Goal: Information Seeking & Learning: Learn about a topic

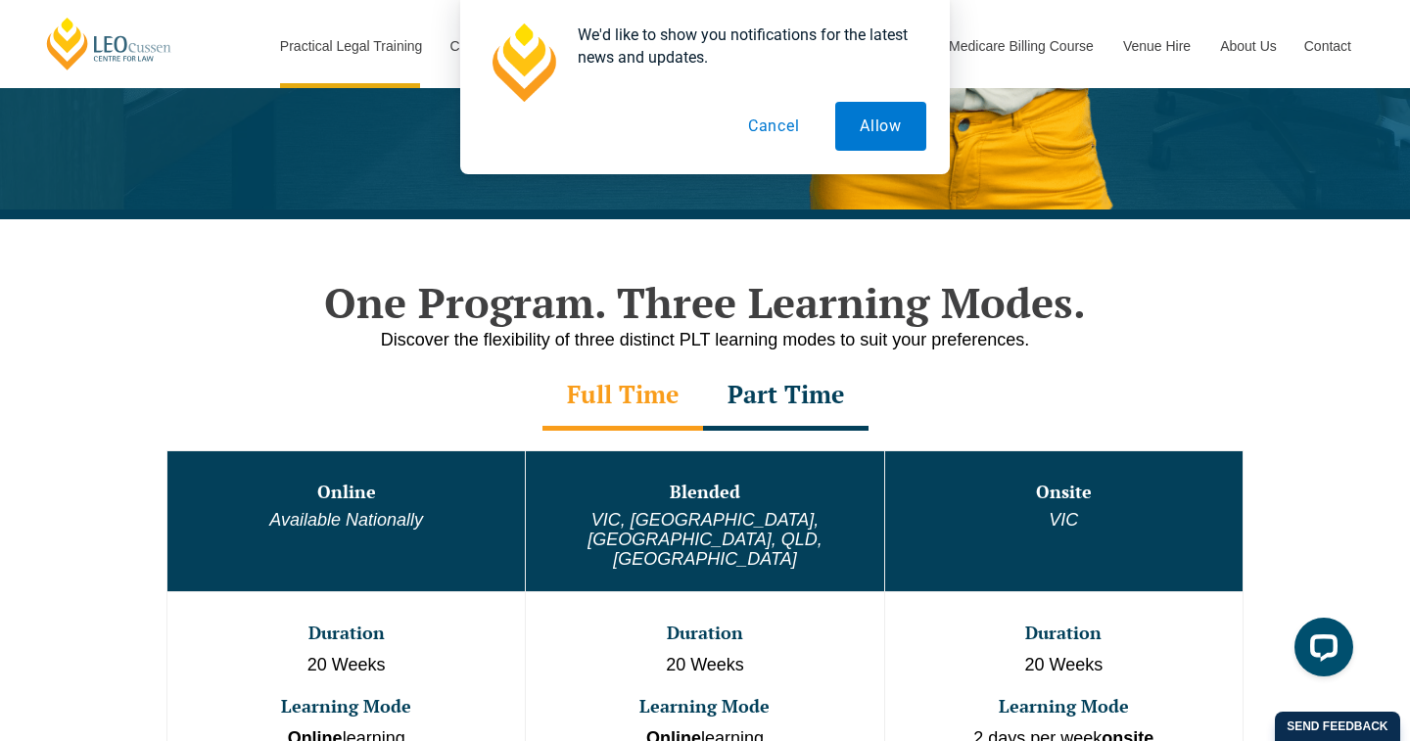
scroll to position [923, 0]
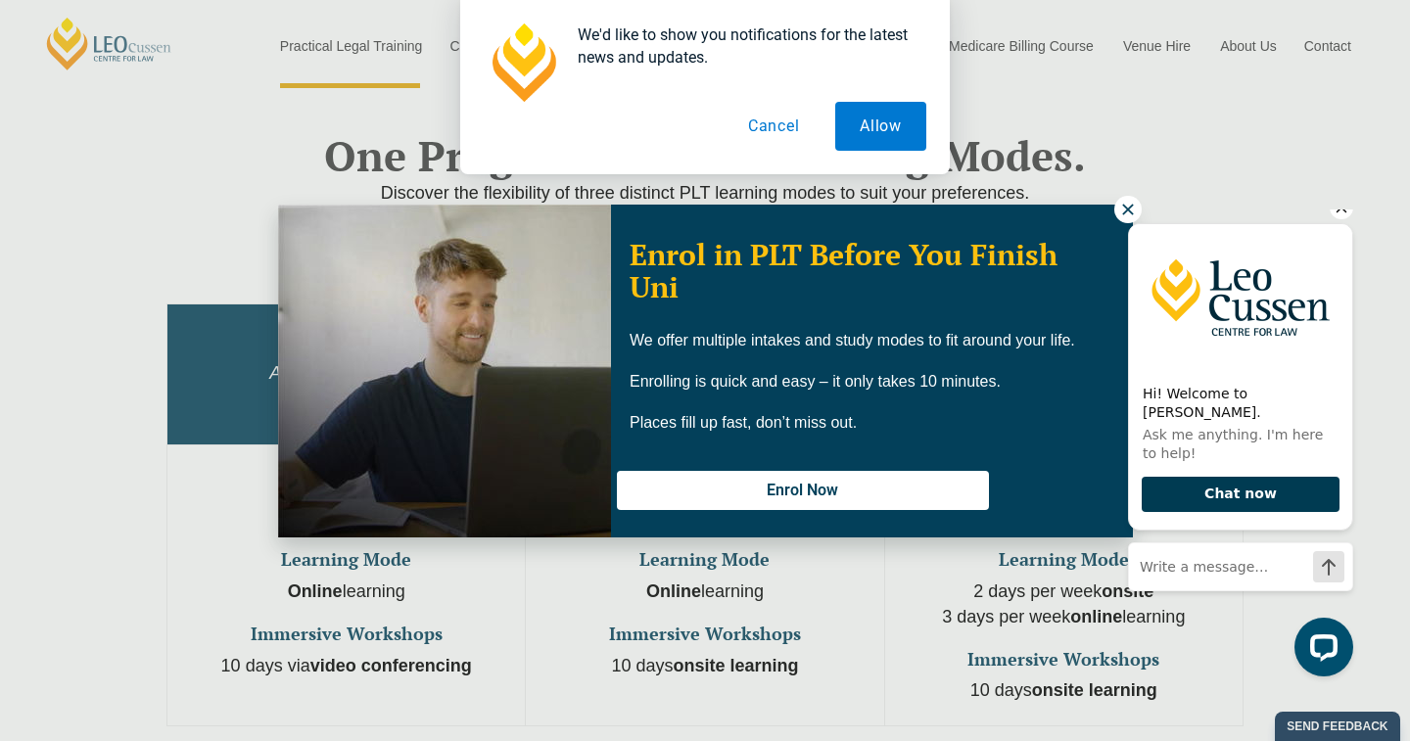
click at [1227, 492] on button "Chat now" at bounding box center [1241, 495] width 198 height 36
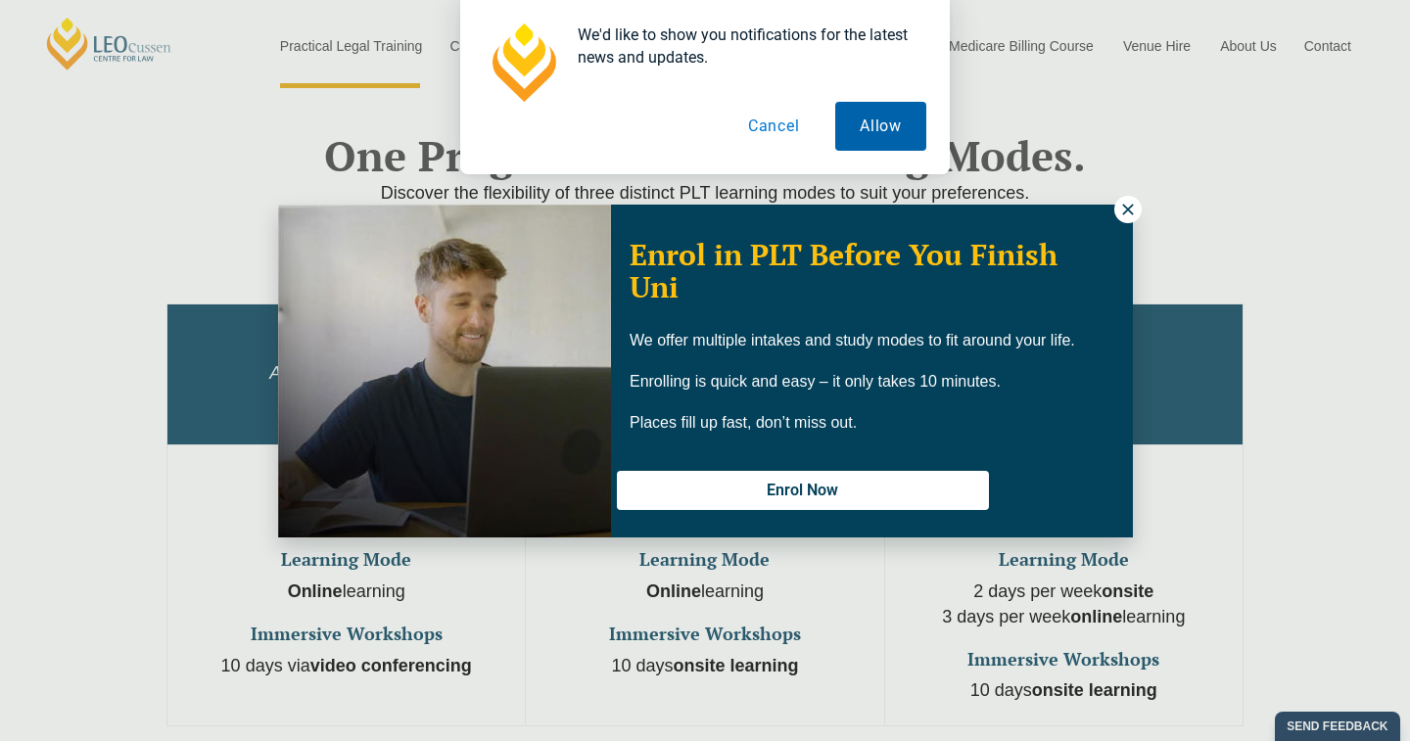
click at [877, 130] on button "Allow" at bounding box center [880, 126] width 91 height 49
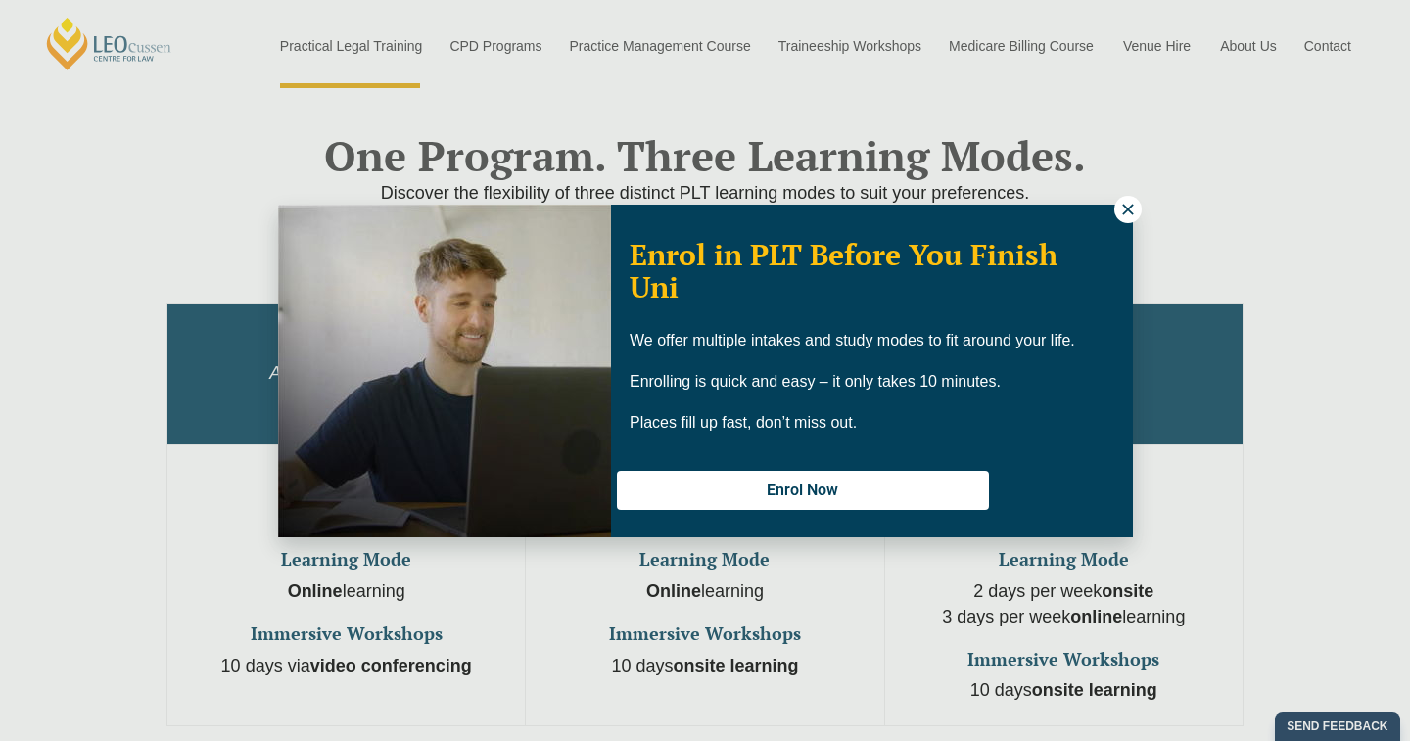
click at [1125, 206] on icon at bounding box center [1127, 209] width 11 height 11
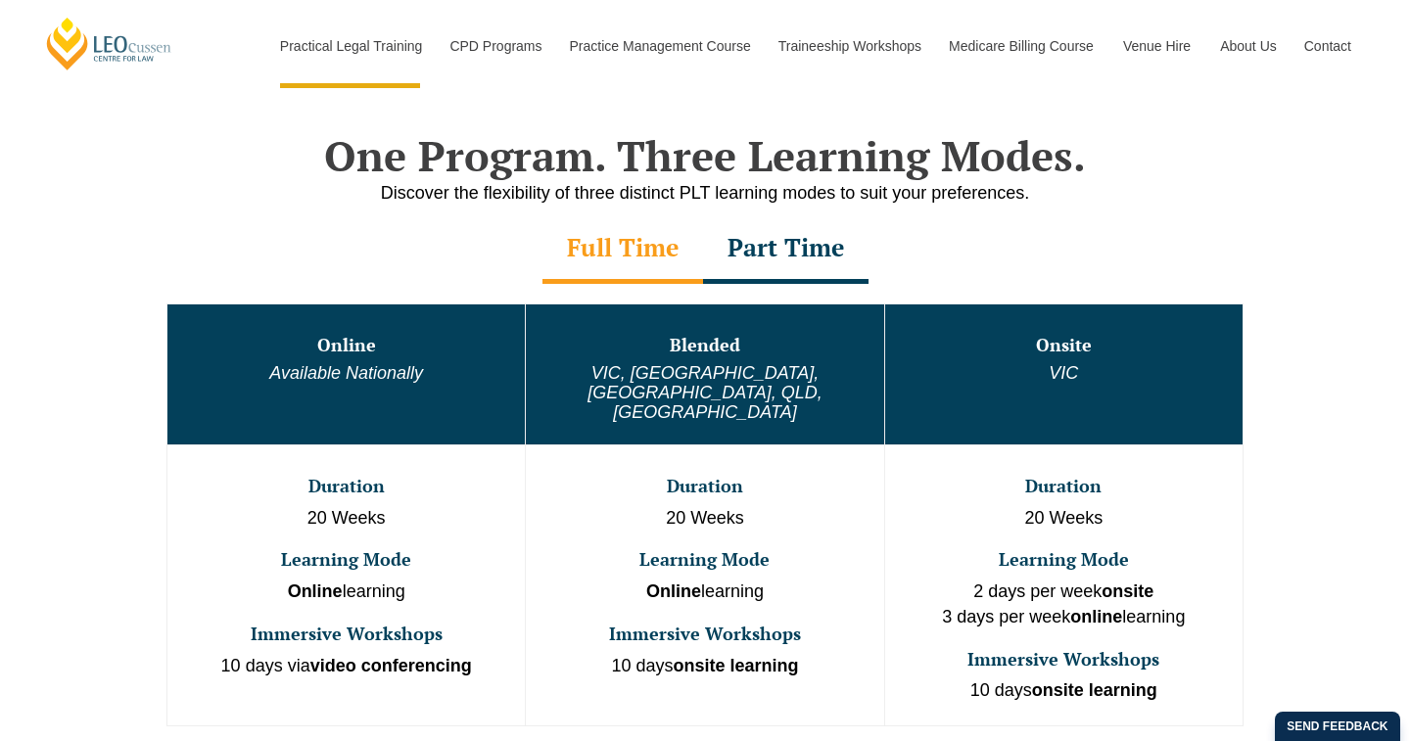
click at [1305, 725] on div "Send feedback" at bounding box center [1337, 726] width 125 height 29
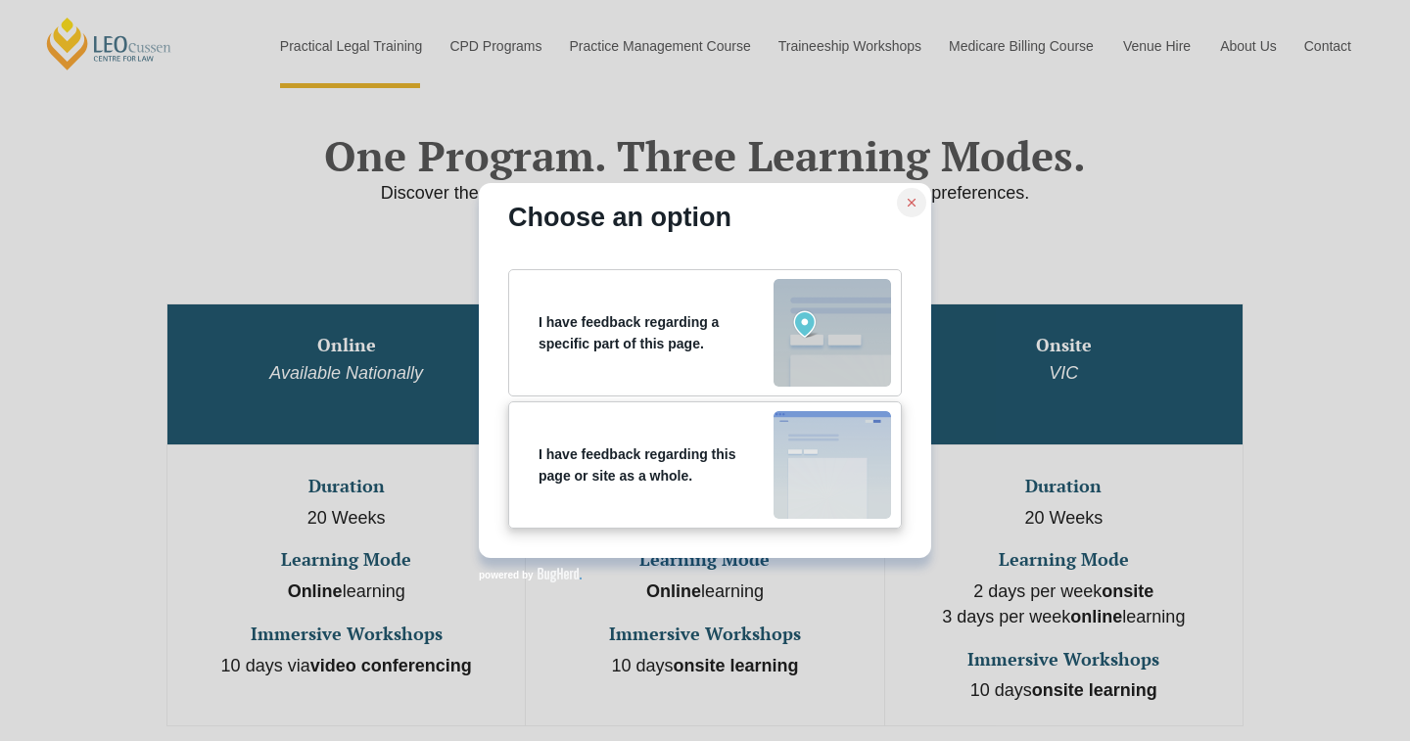
click at [822, 463] on img at bounding box center [831, 465] width 117 height 108
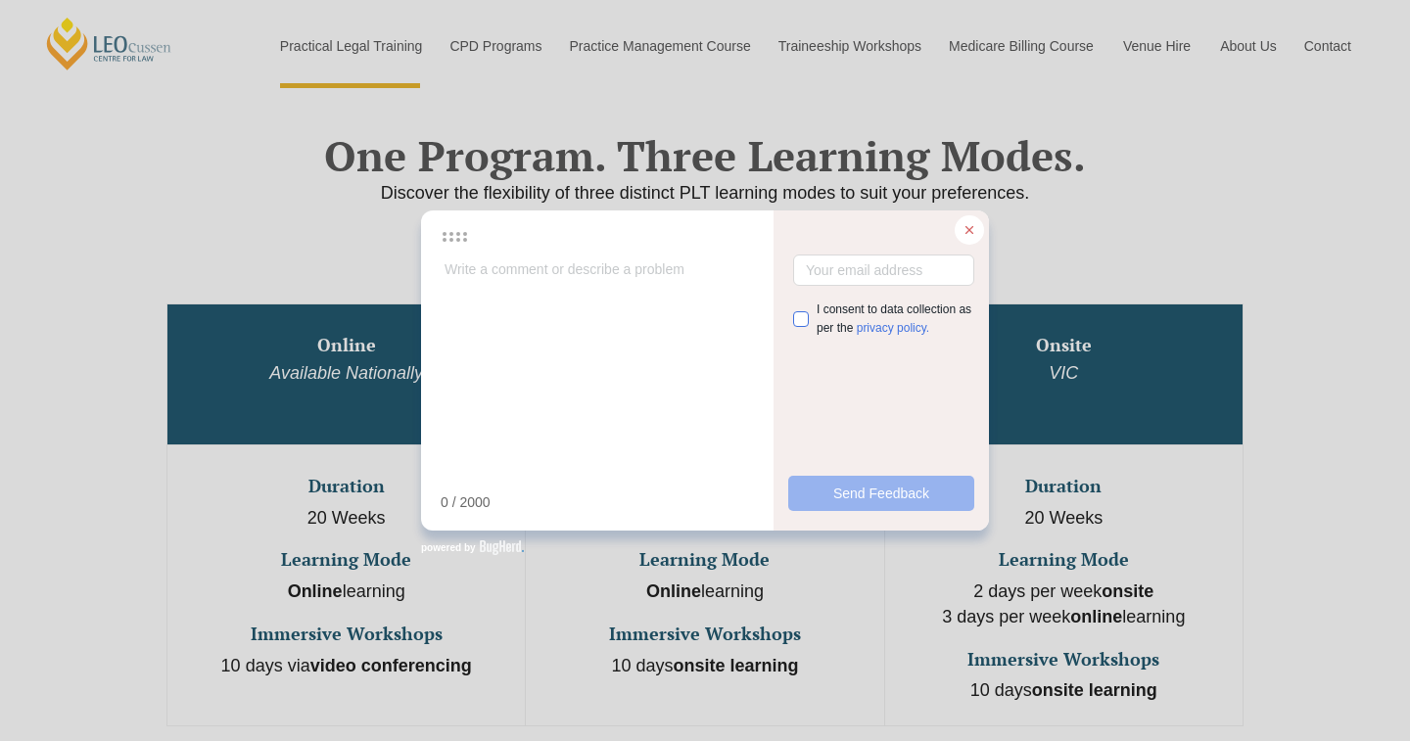
click at [800, 316] on input "checkbox" at bounding box center [801, 319] width 16 height 16
checkbox input "true"
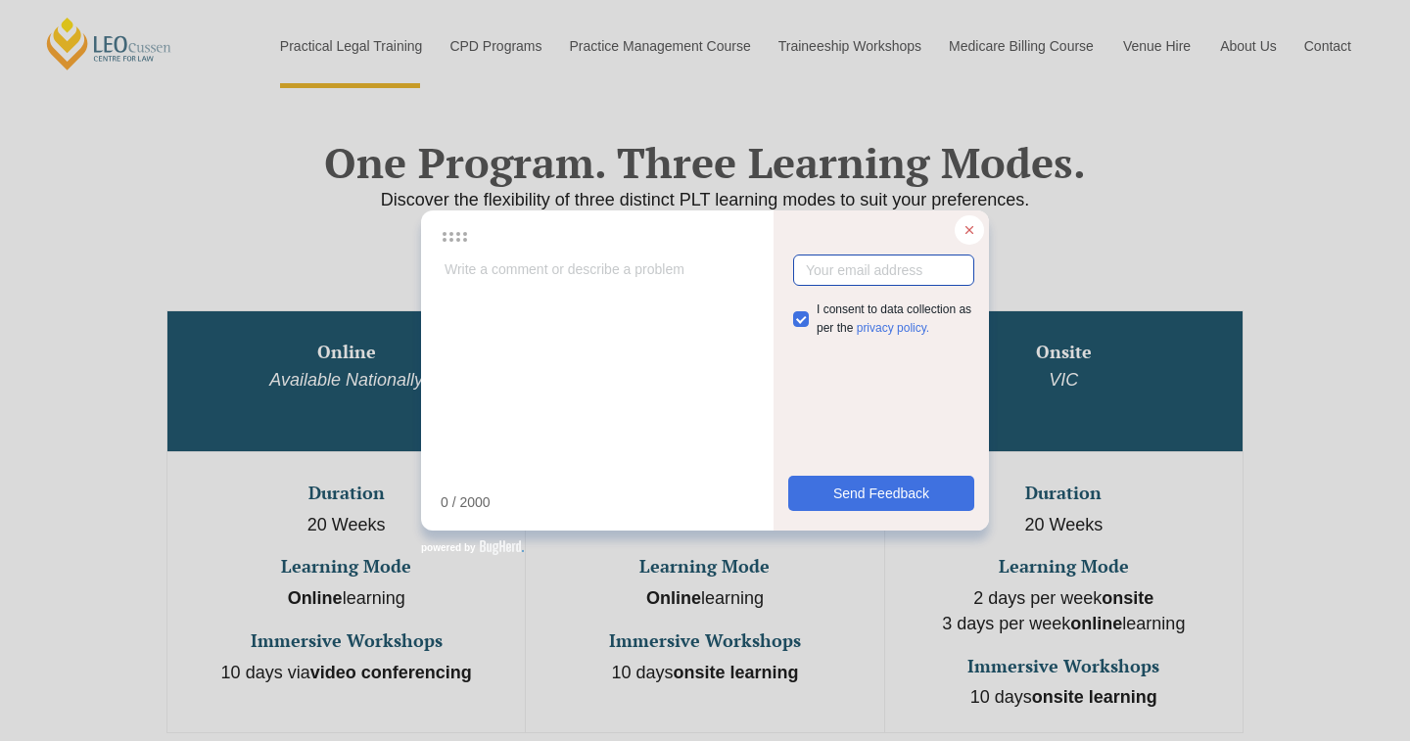
scroll to position [918, 0]
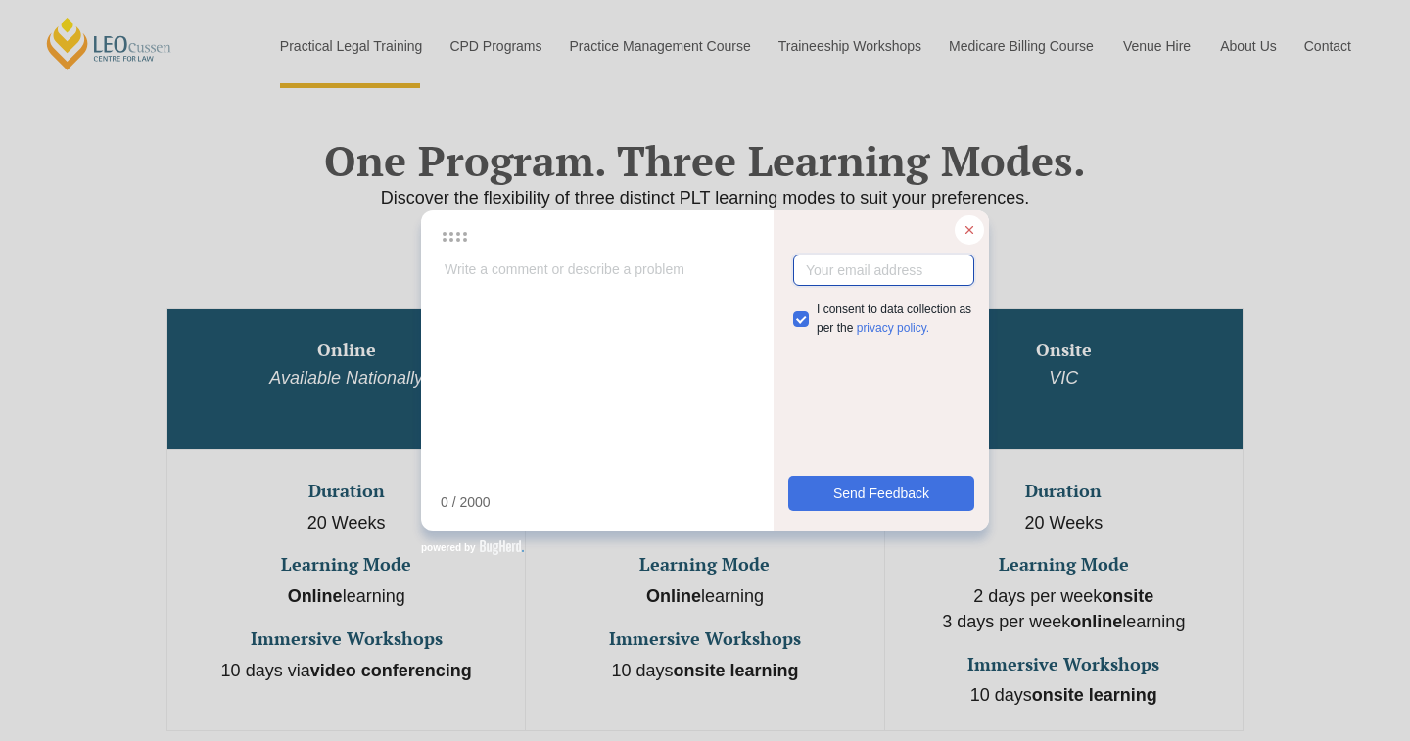
click at [807, 273] on input "email" at bounding box center [883, 270] width 181 height 31
click at [810, 268] on input "[EMAIL_ADDRESS][DOMAIN_NAME]" at bounding box center [883, 270] width 181 height 31
click at [962, 271] on input "[EMAIL_ADDRESS][DOMAIN_NAME]" at bounding box center [883, 270] width 181 height 31
click at [874, 492] on span "Send Feedback" at bounding box center [881, 494] width 96 height 22
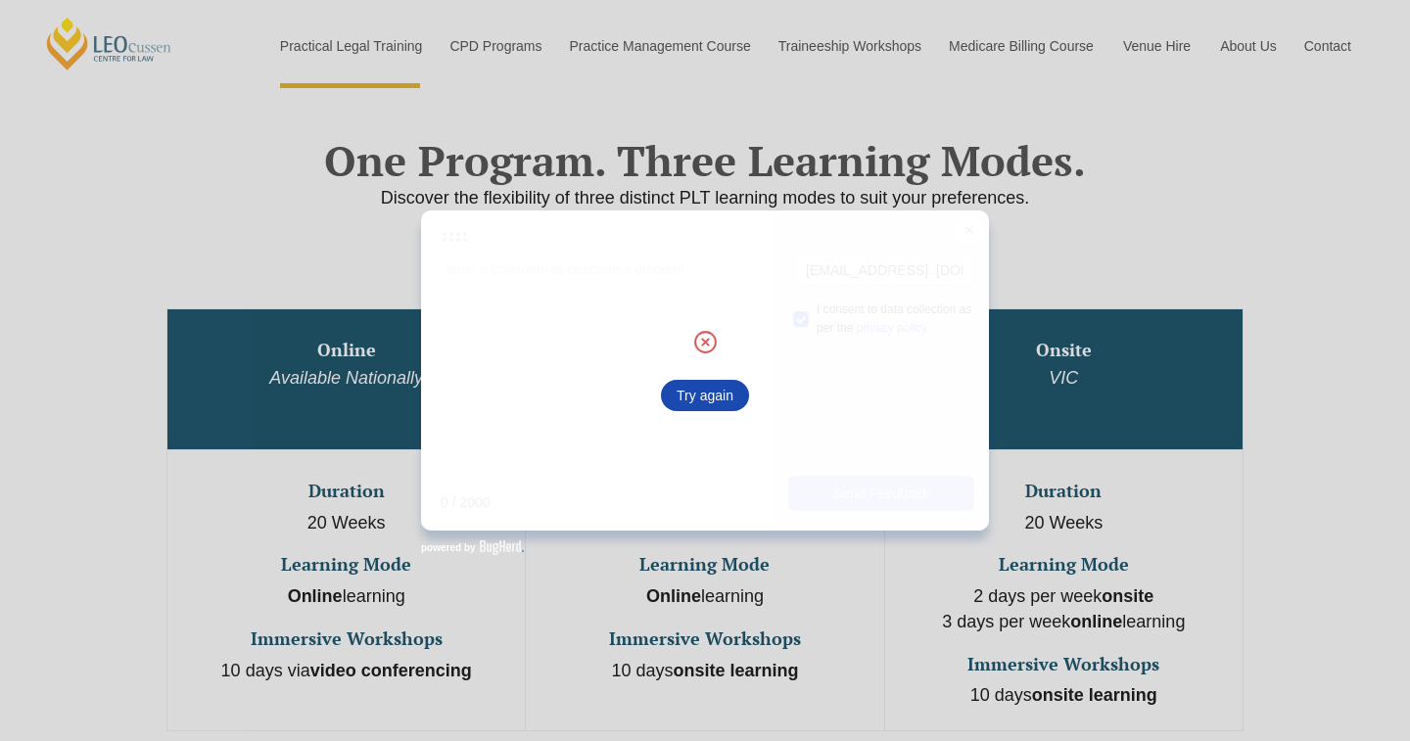
click at [713, 389] on span "Try again" at bounding box center [705, 396] width 57 height 22
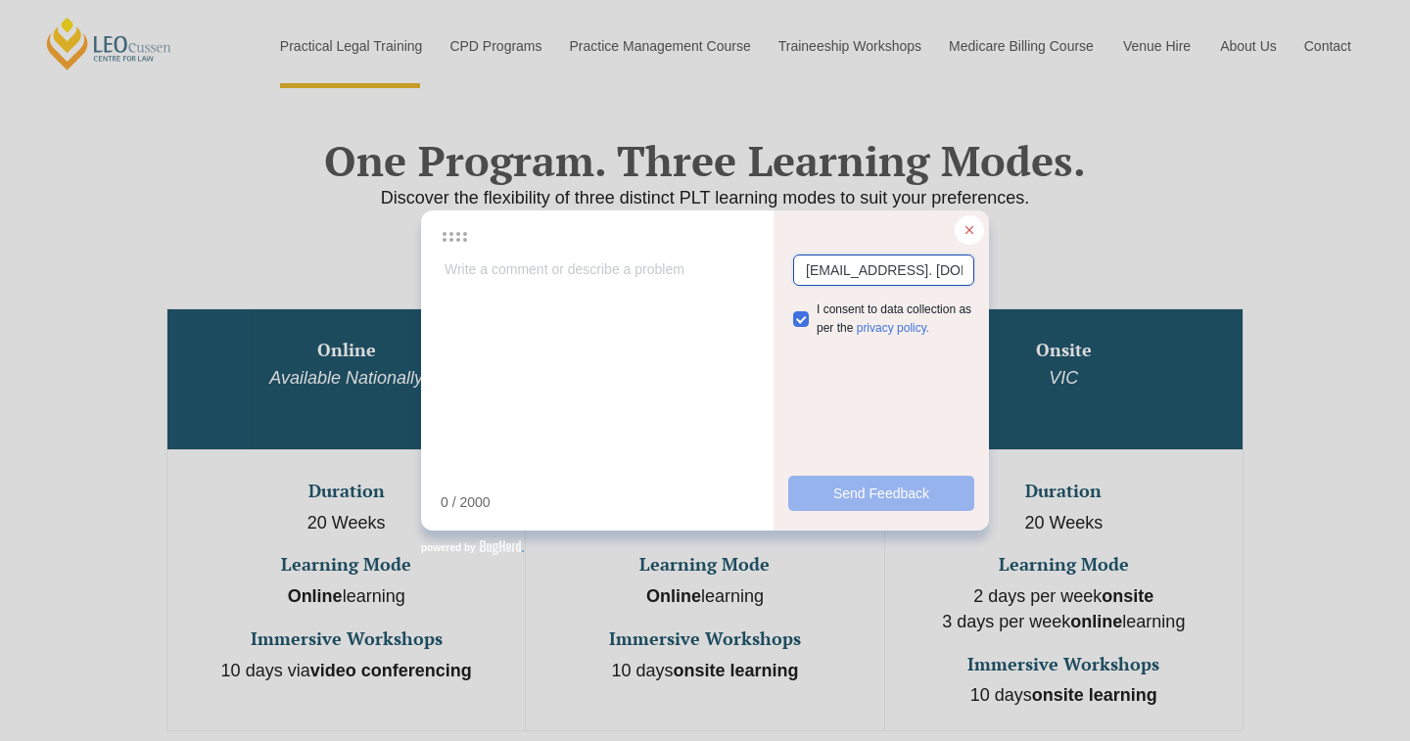
click at [967, 272] on input "[EMAIL_ADDRESS]. [DOMAIN_NAME]" at bounding box center [883, 270] width 181 height 31
click at [964, 271] on input "[EMAIL_ADDRESS]. [DOMAIN_NAME]" at bounding box center [883, 270] width 181 height 31
type input "[EMAIL_ADDRESS][DOMAIN_NAME]"
click at [968, 227] on icon at bounding box center [969, 230] width 14 height 14
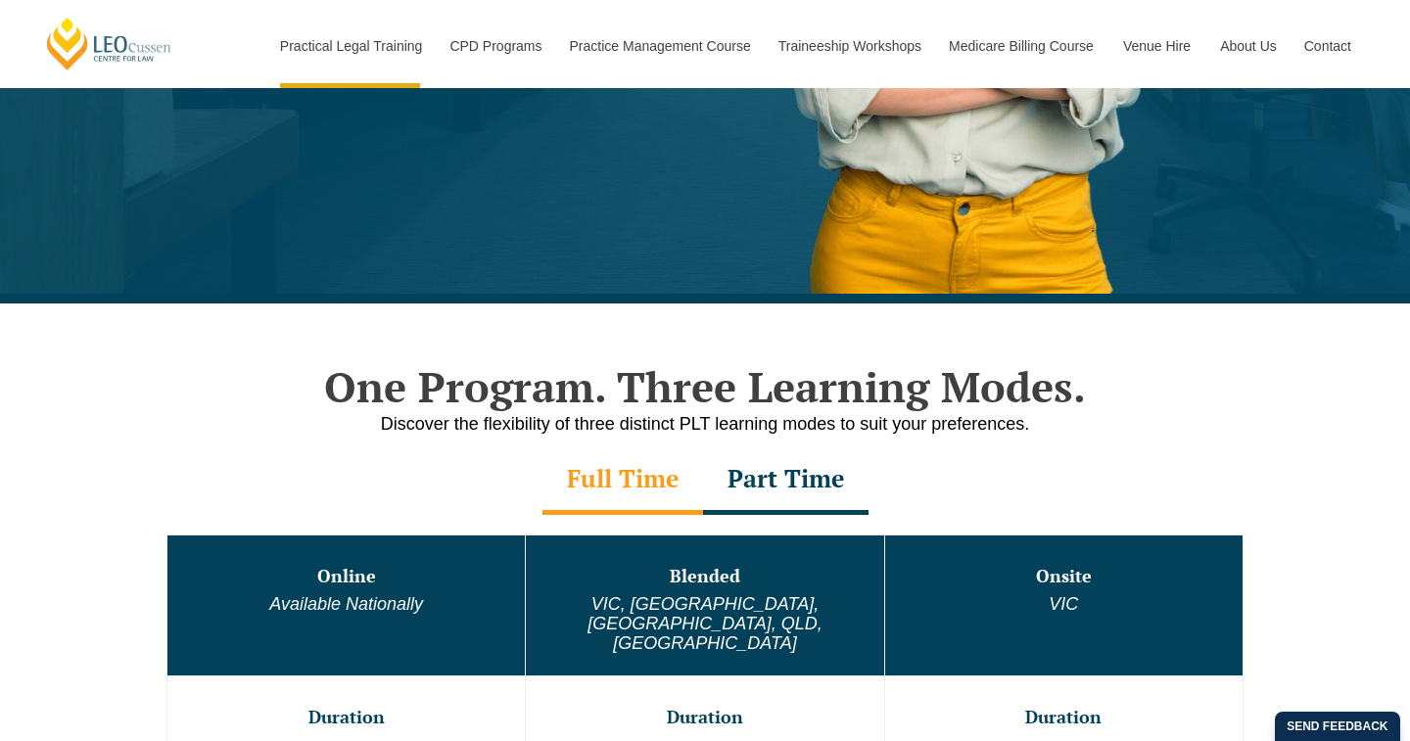
scroll to position [703, 0]
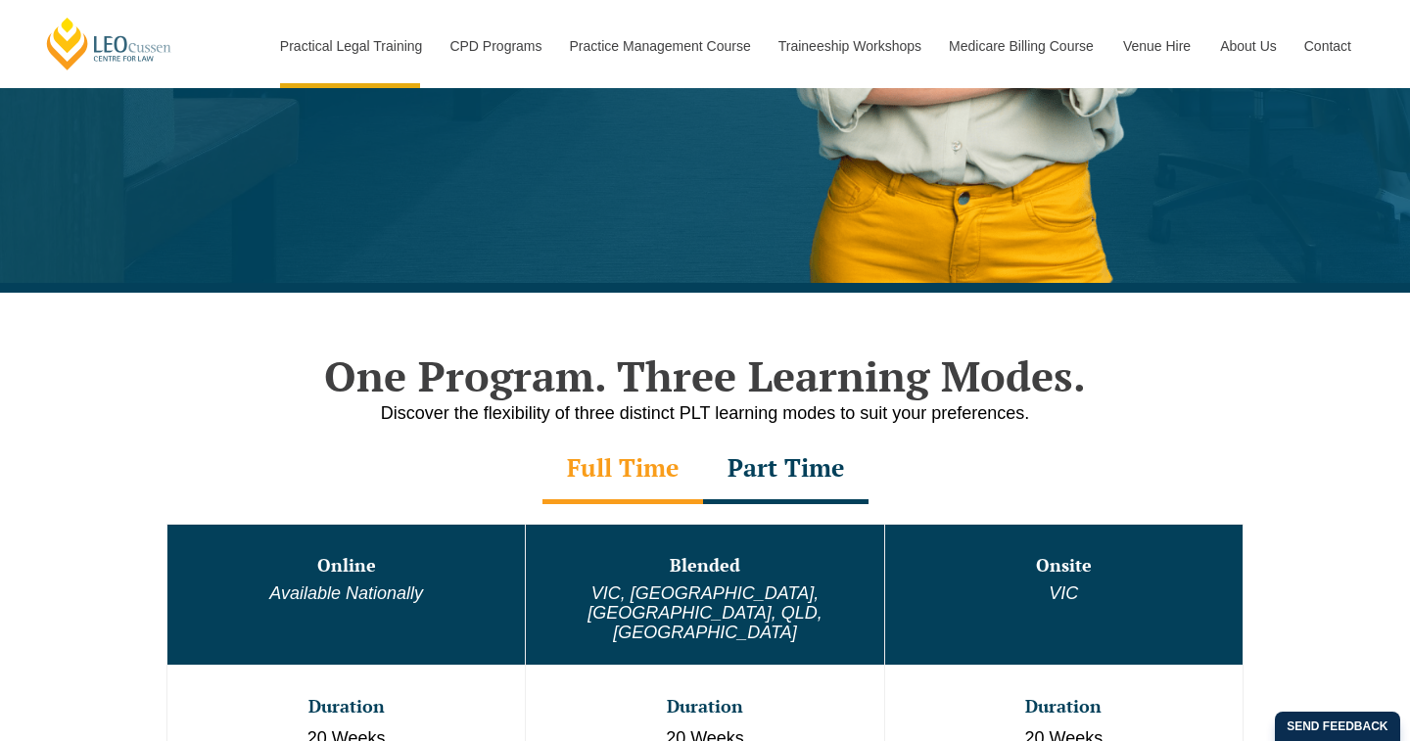
click at [1357, 726] on div "Send feedback" at bounding box center [1337, 726] width 125 height 29
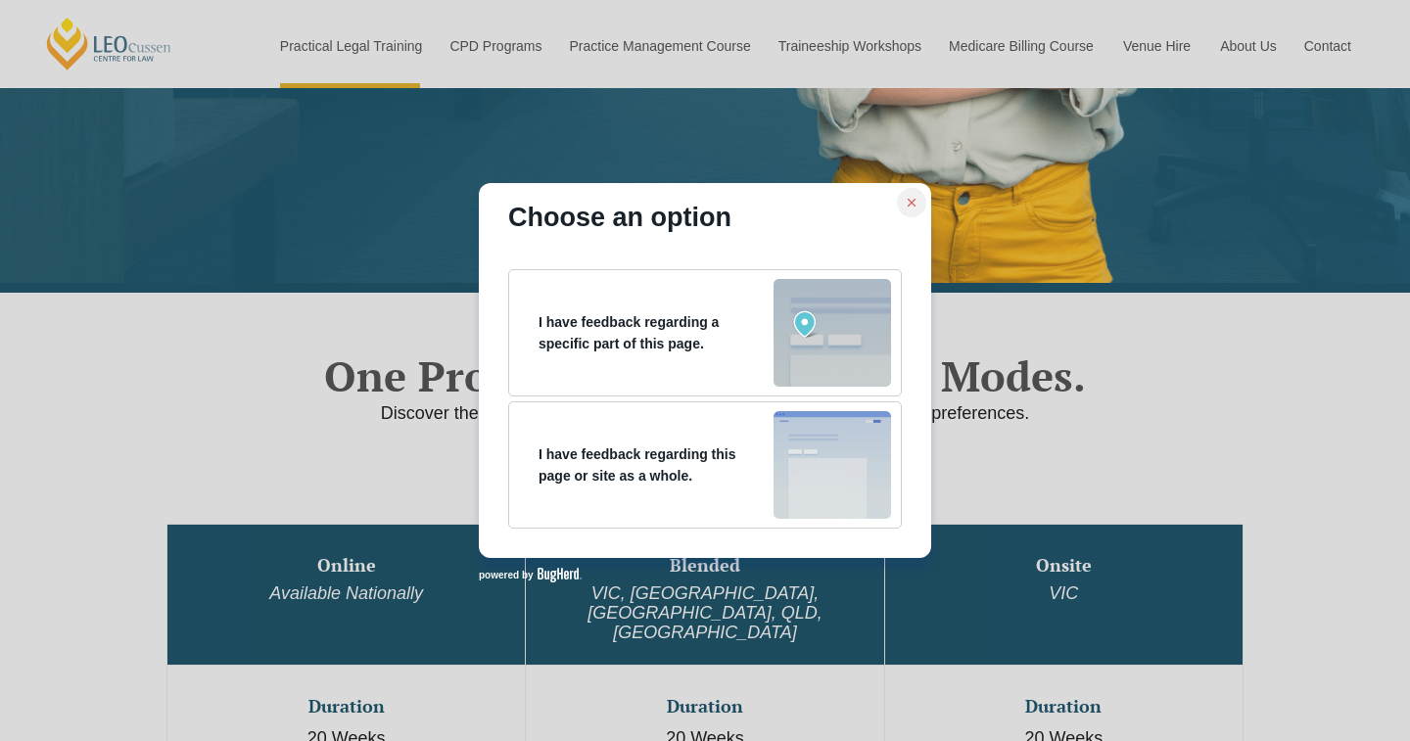
click at [911, 200] on icon at bounding box center [912, 203] width 14 height 14
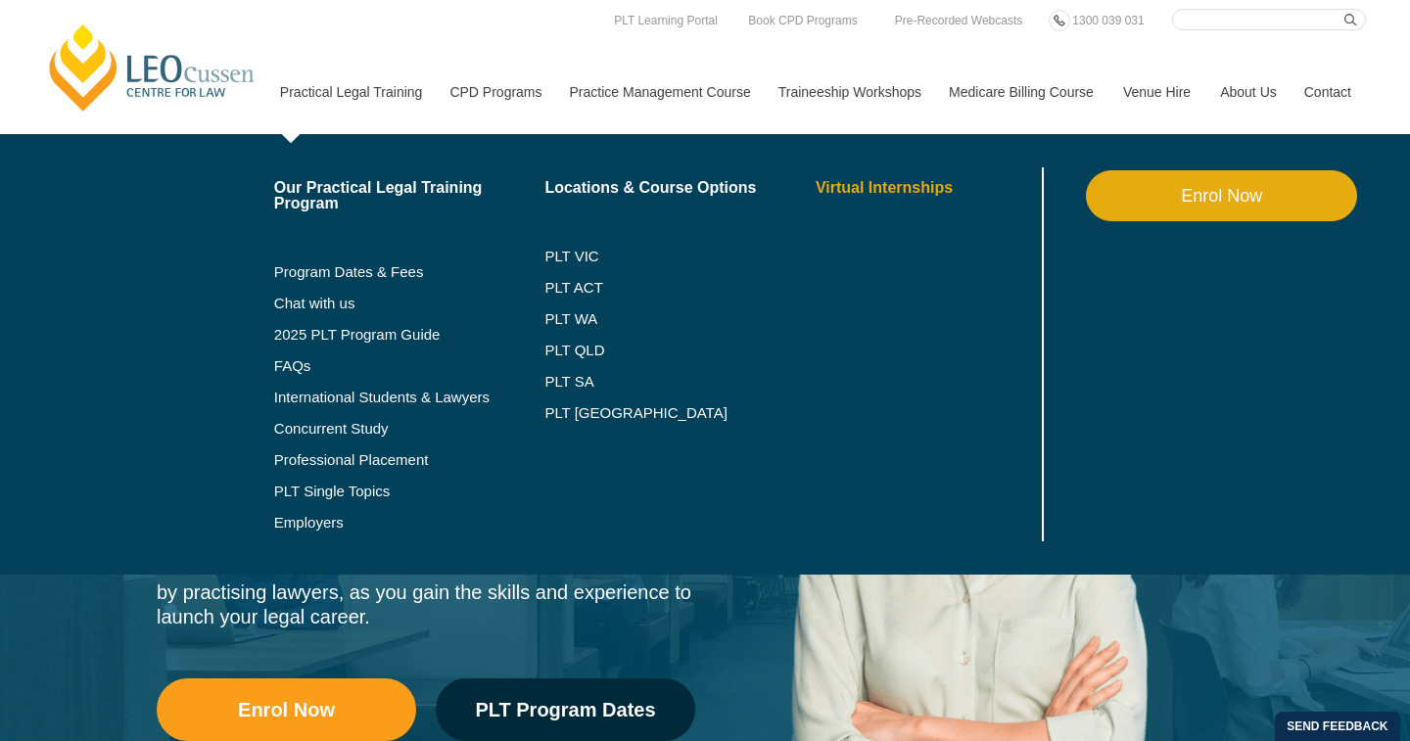
scroll to position [0, 0]
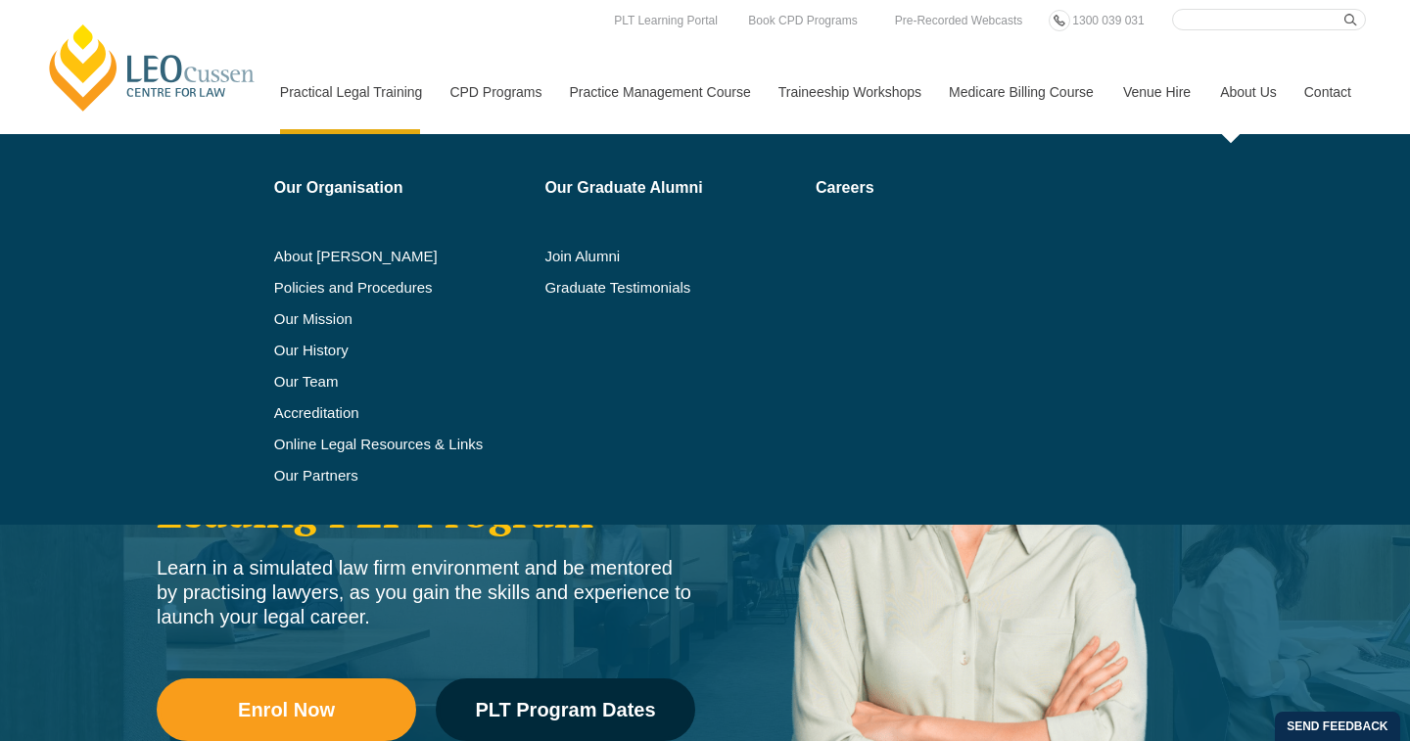
click at [1238, 93] on link "About Us" at bounding box center [1247, 92] width 84 height 84
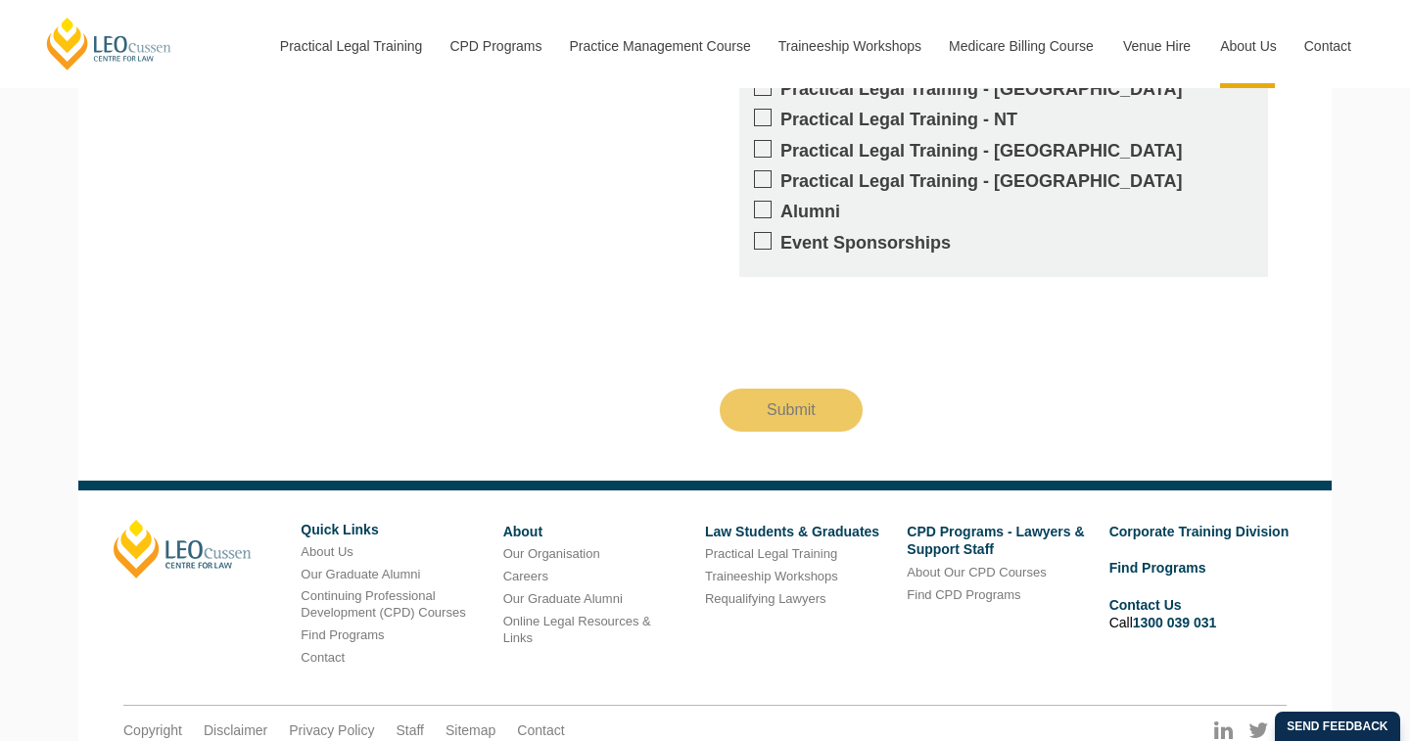
scroll to position [2848, 0]
click at [324, 545] on link "About Us" at bounding box center [327, 552] width 52 height 15
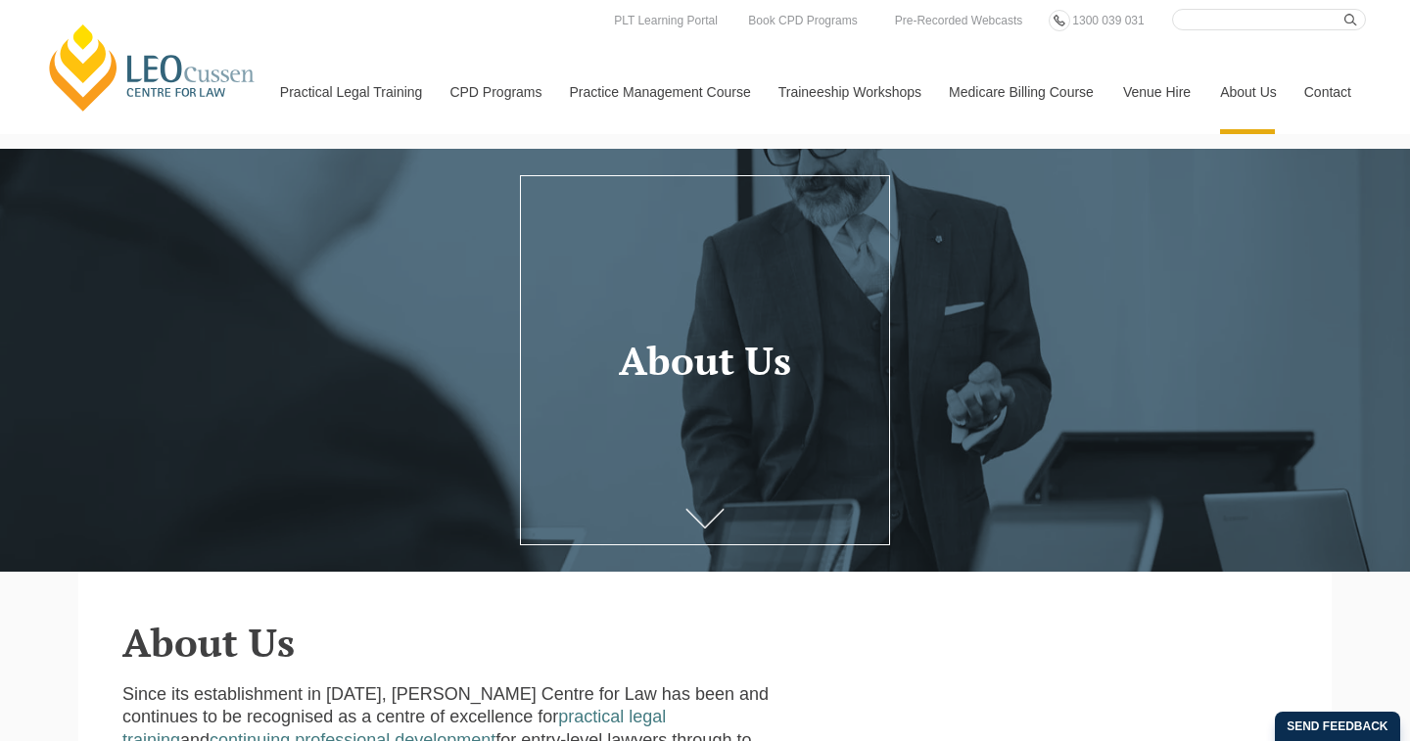
click at [706, 514] on icon at bounding box center [704, 518] width 39 height 20
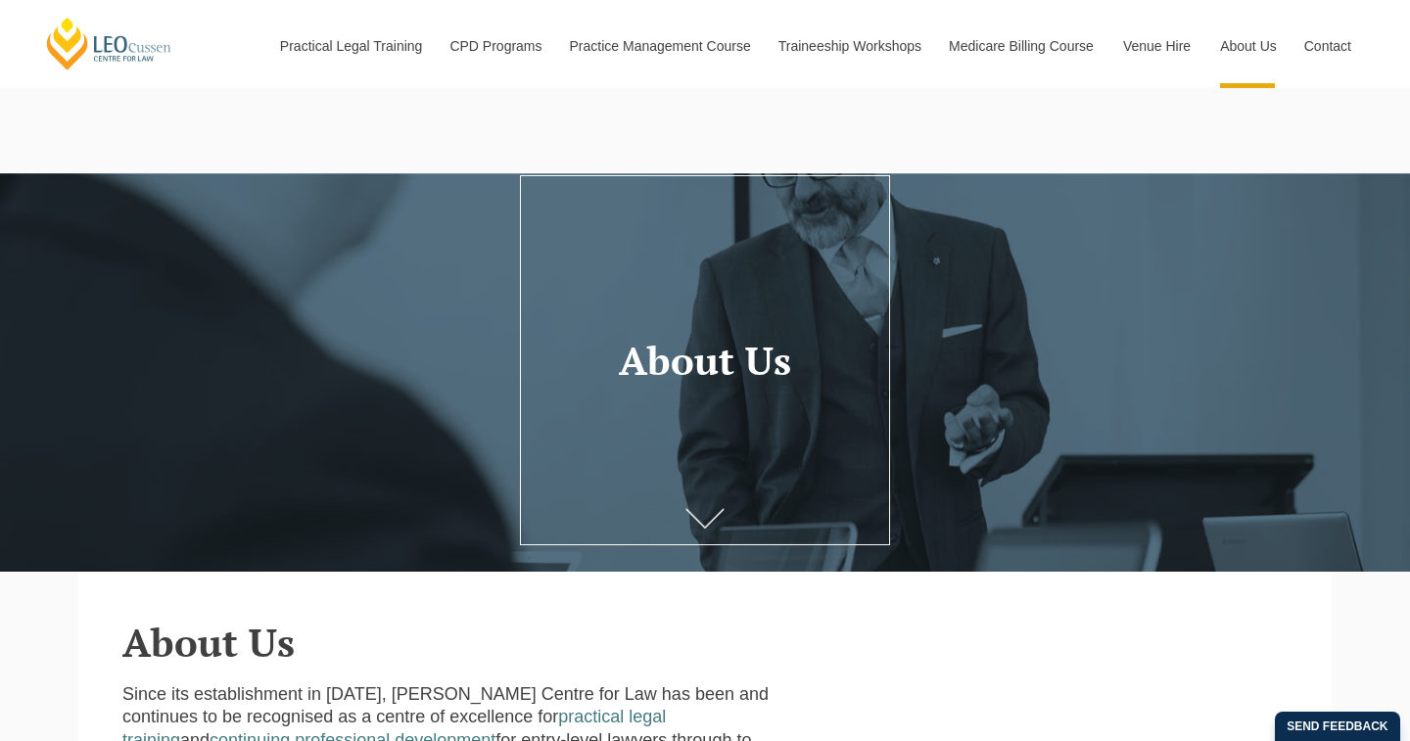
scroll to position [161, 0]
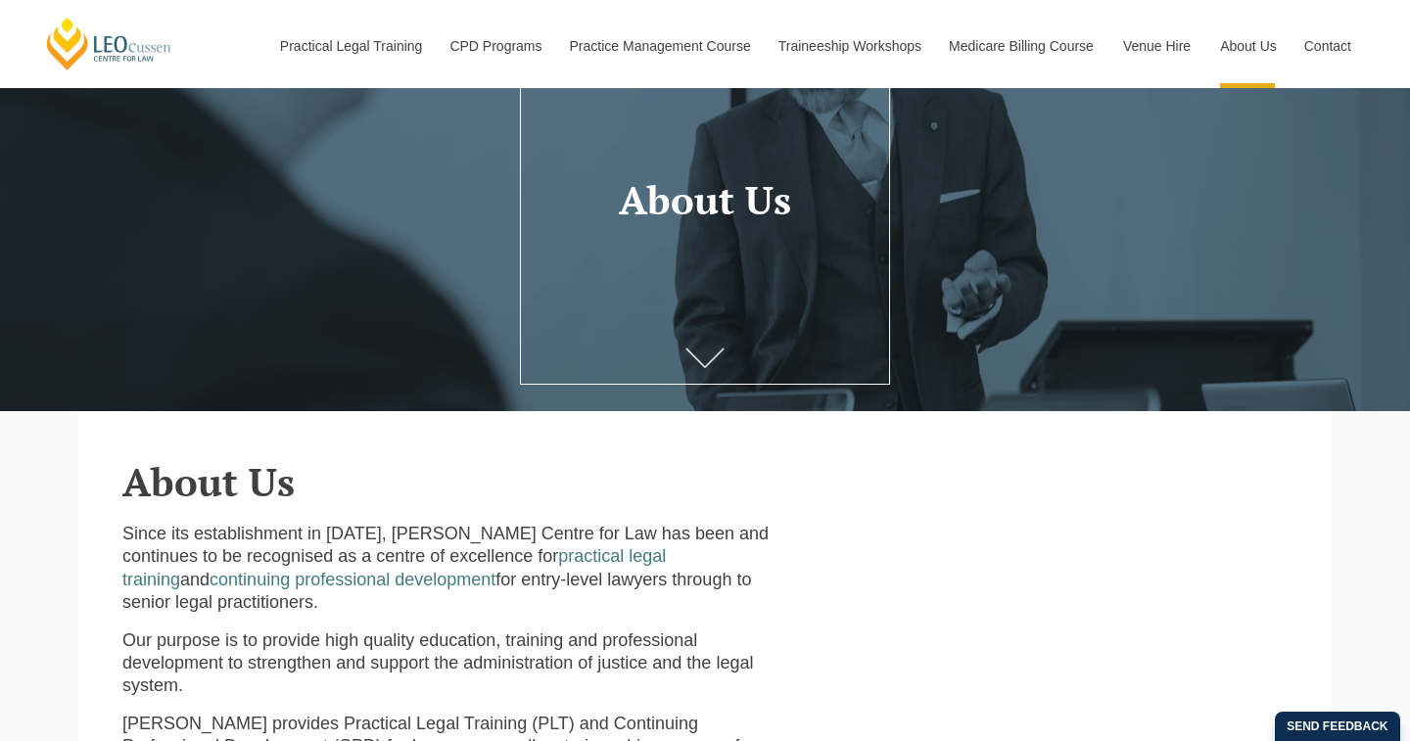
click at [707, 367] on icon at bounding box center [704, 358] width 37 height 19
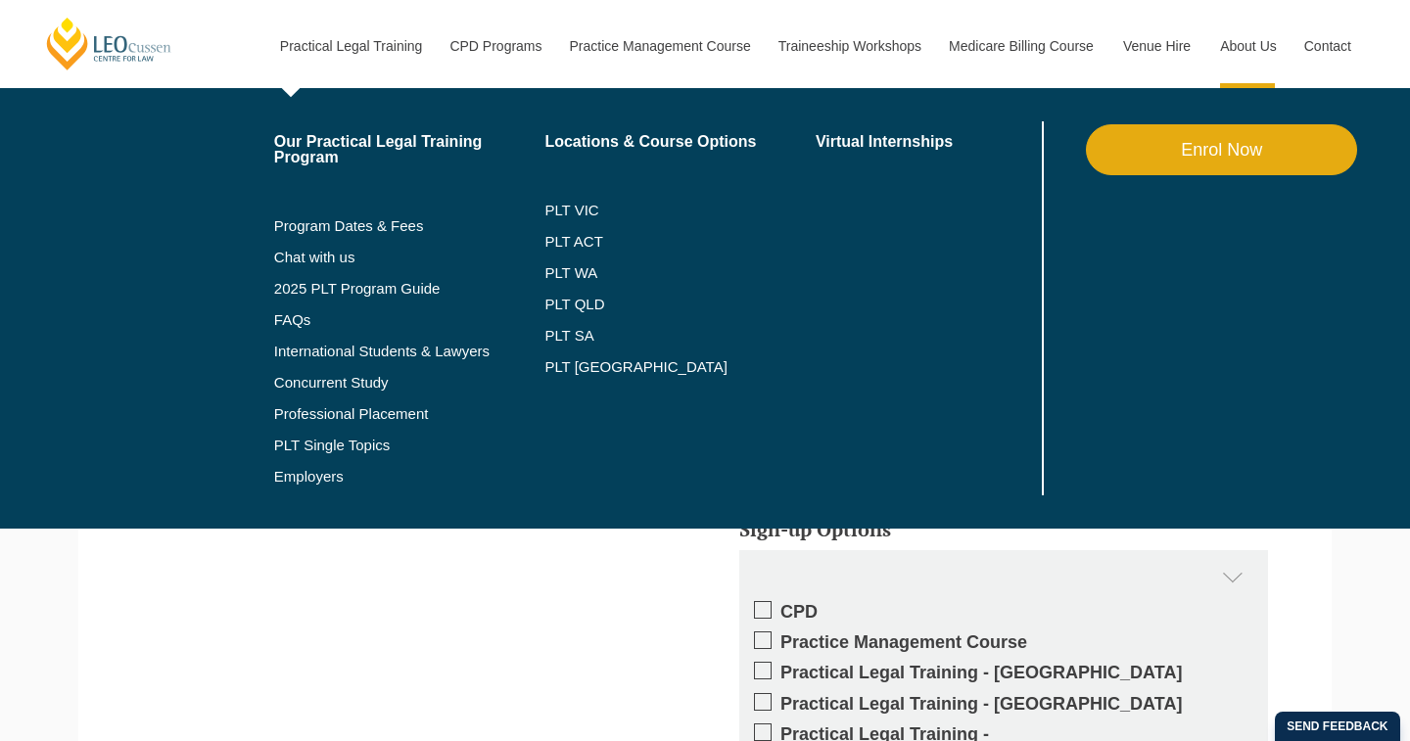
scroll to position [2150, 0]
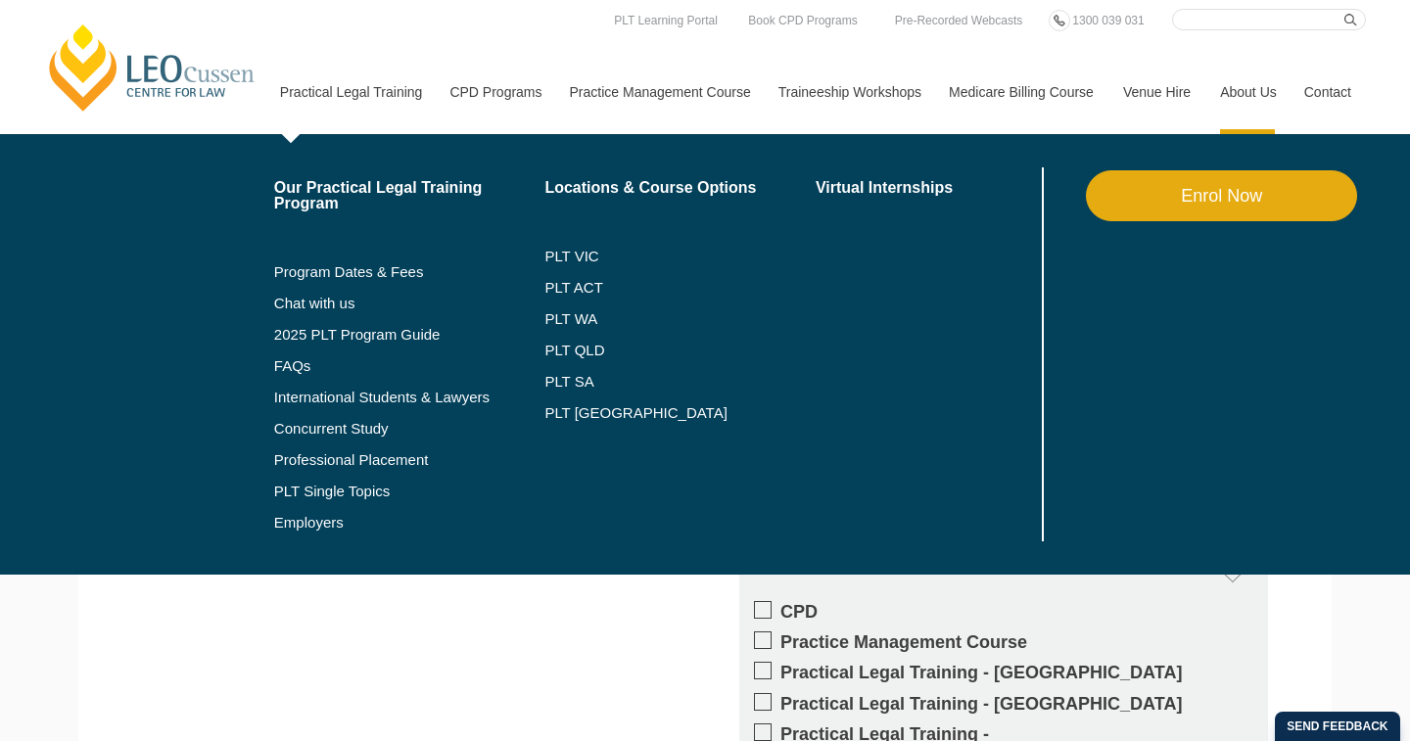
click at [325, 92] on link "Practical Legal Training" at bounding box center [350, 92] width 170 height 84
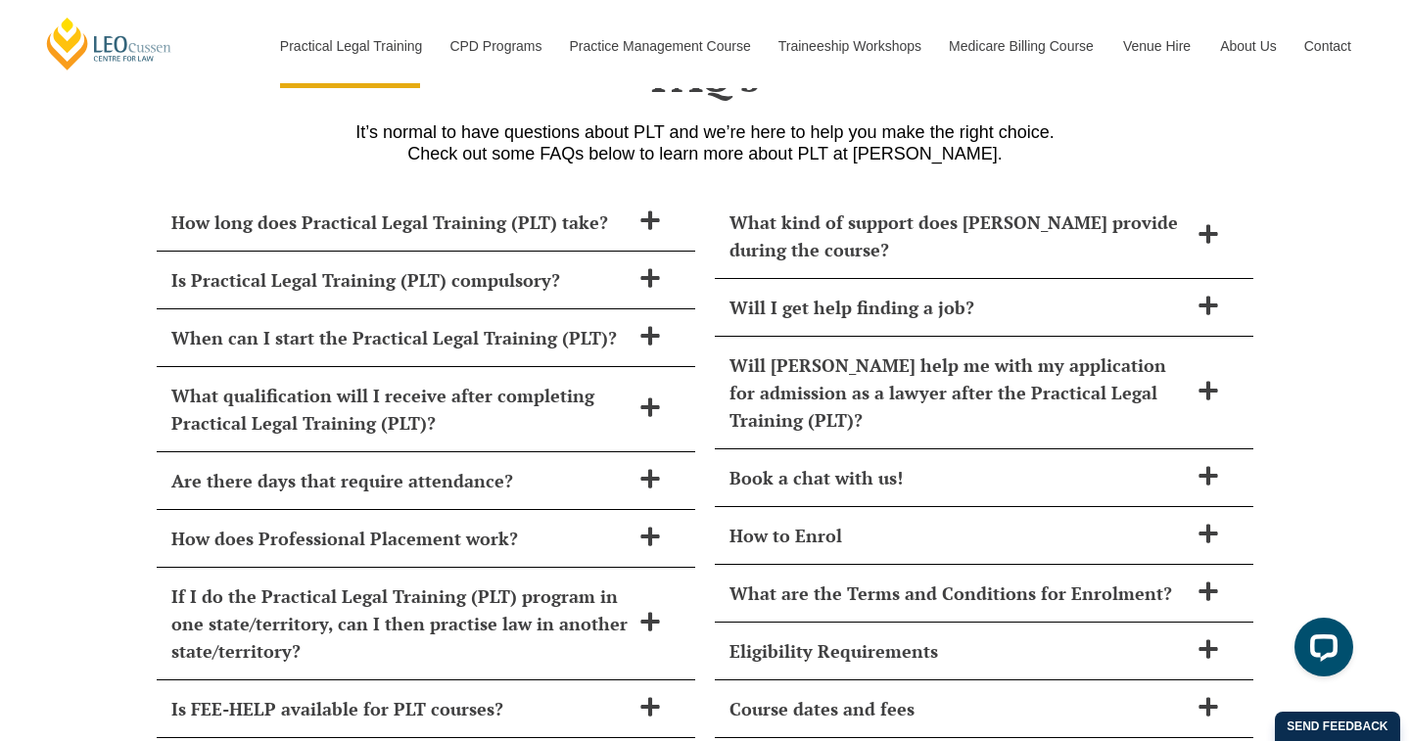
scroll to position [7989, 0]
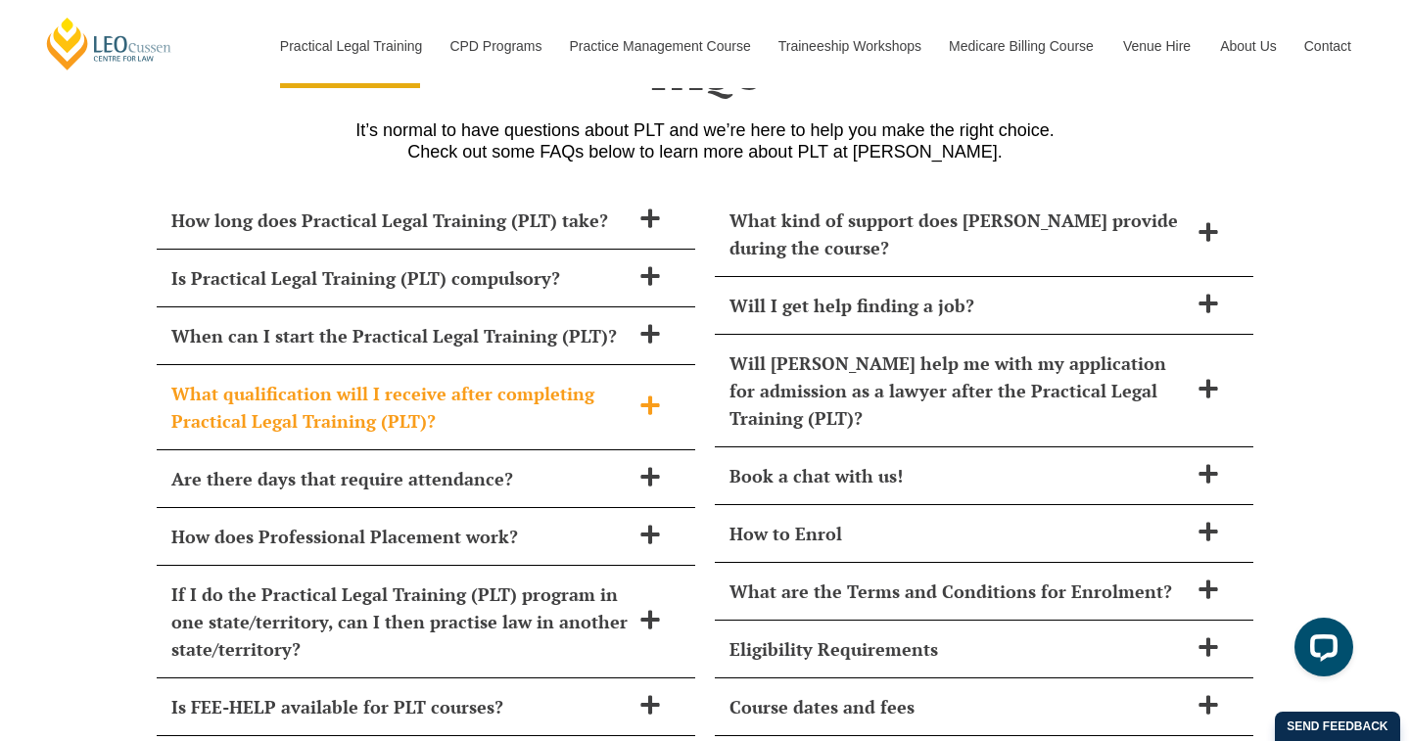
click at [650, 396] on icon at bounding box center [649, 405] width 19 height 19
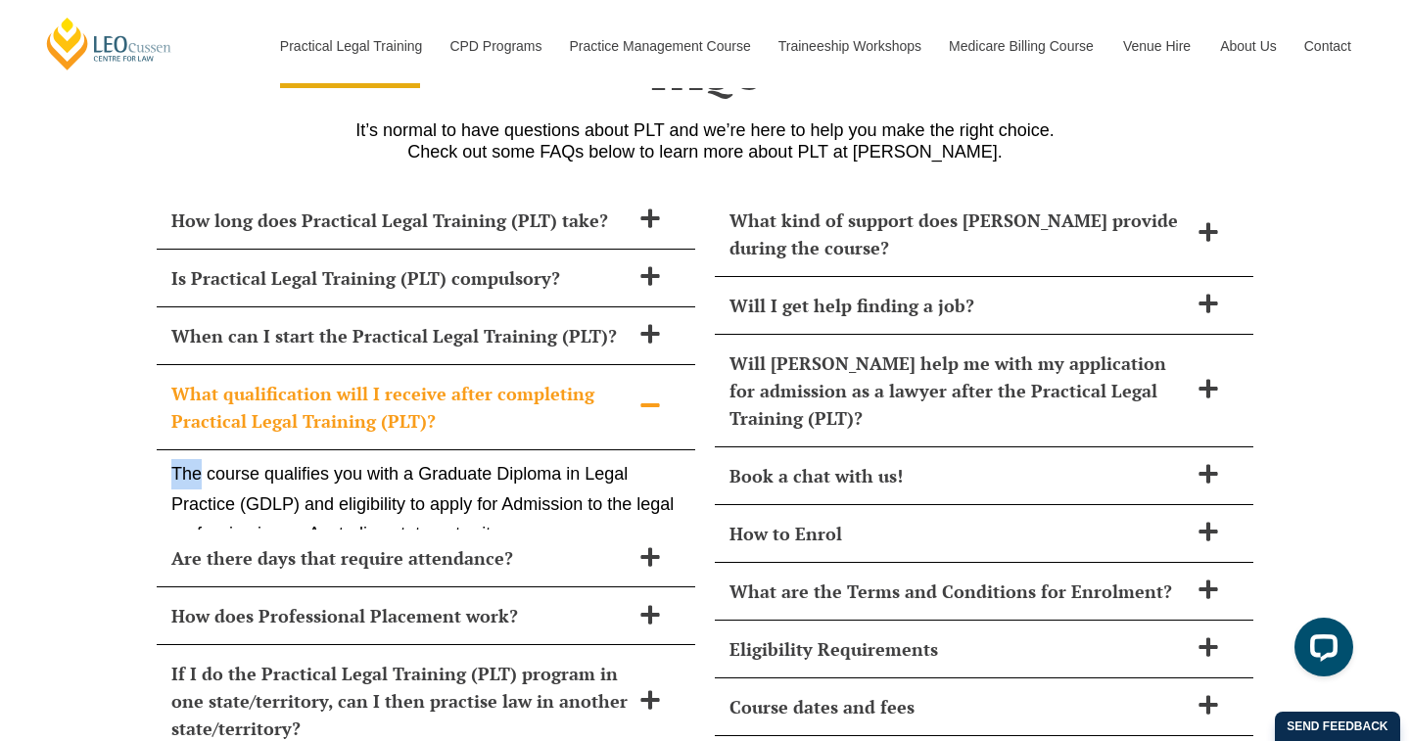
click at [650, 395] on icon at bounding box center [650, 406] width 22 height 22
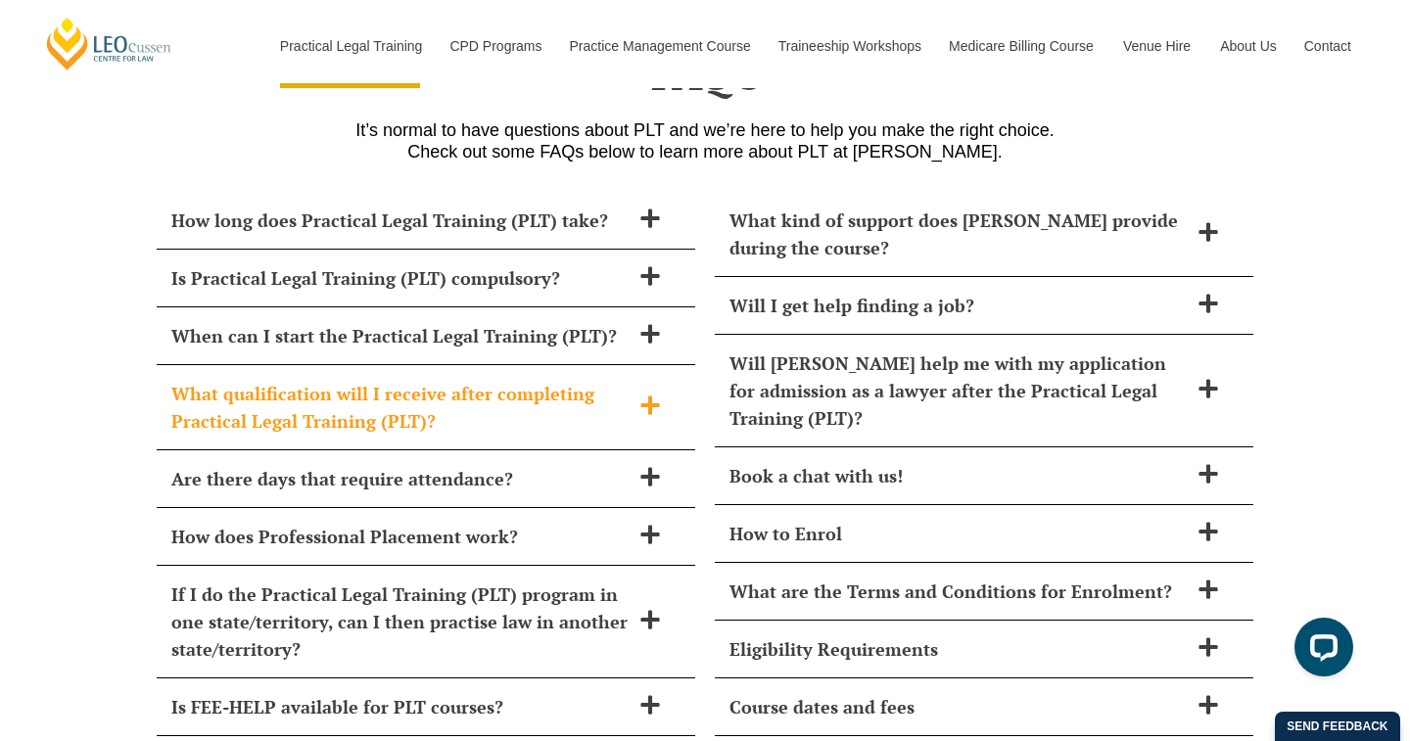
click at [650, 396] on icon at bounding box center [649, 405] width 19 height 19
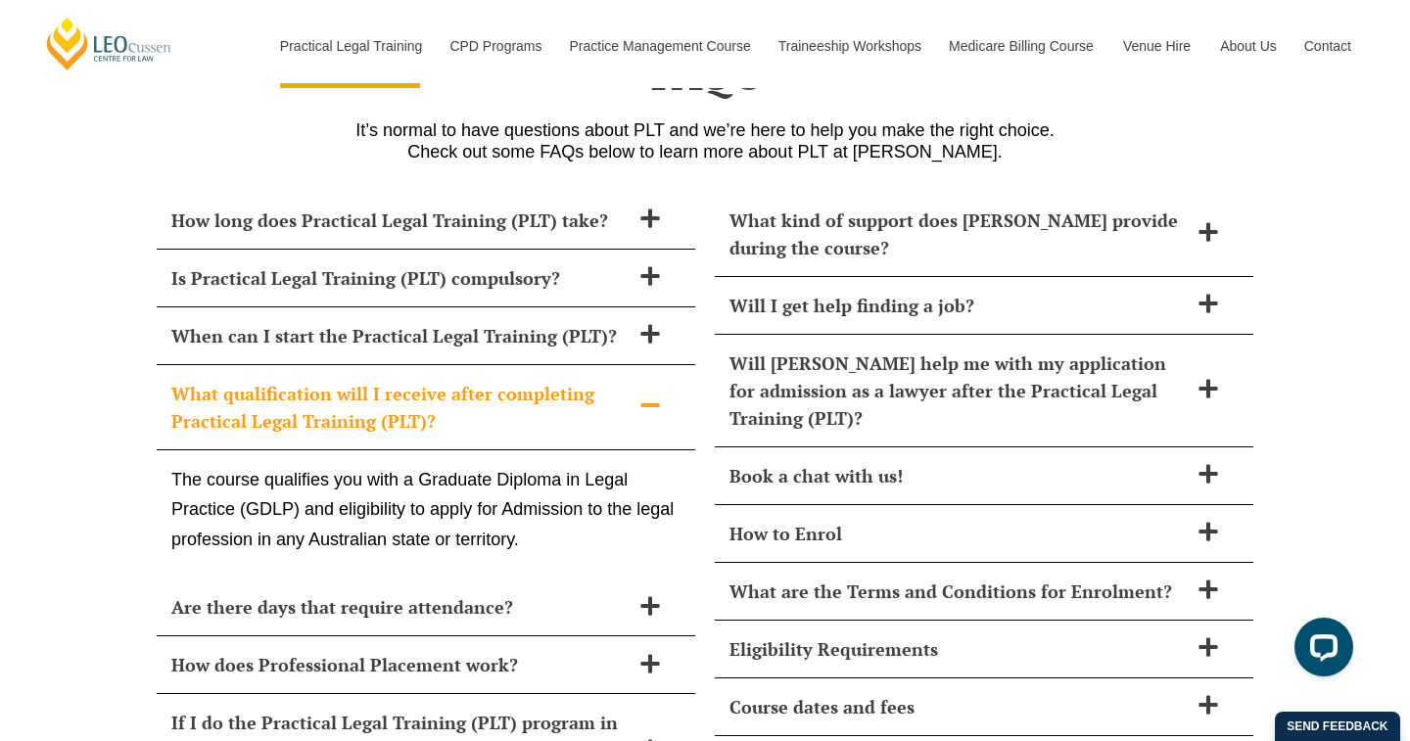
scroll to position [8163, 0]
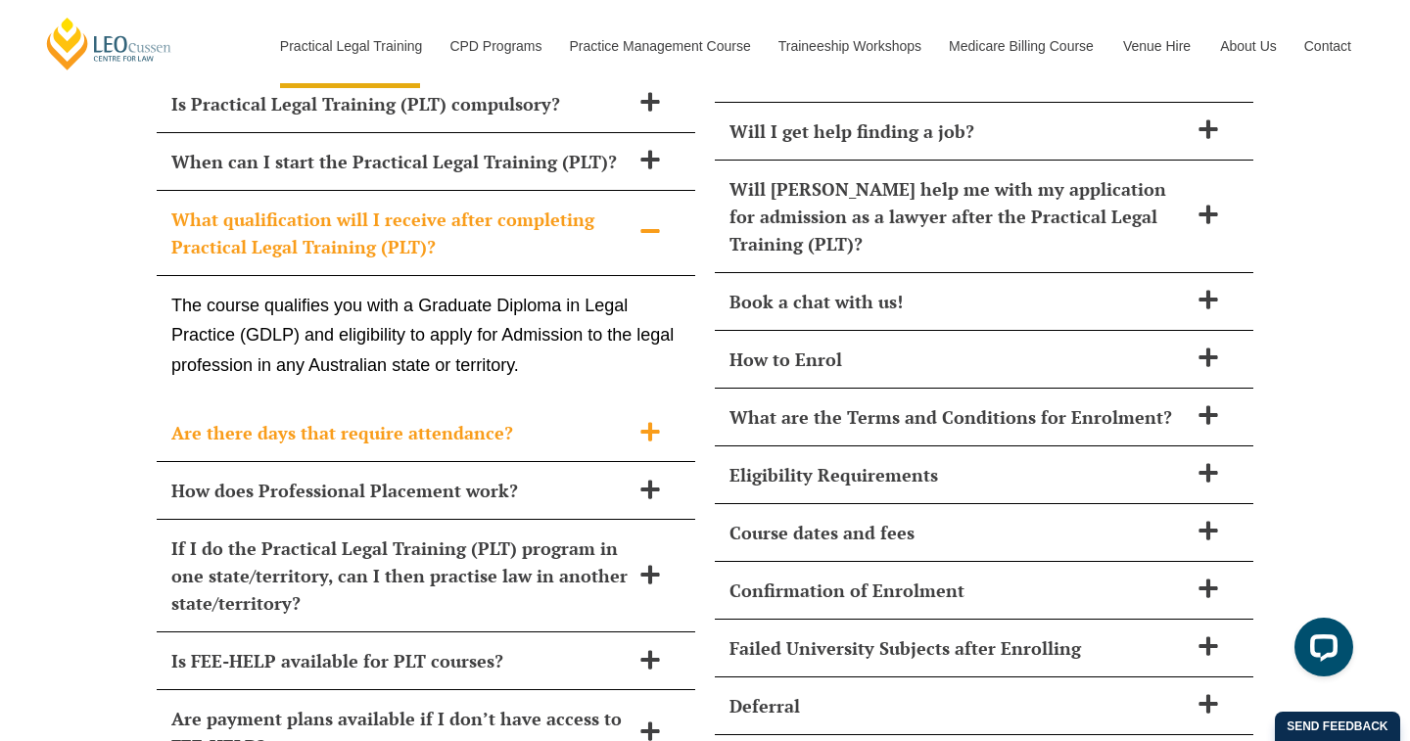
click at [651, 422] on icon at bounding box center [649, 431] width 19 height 19
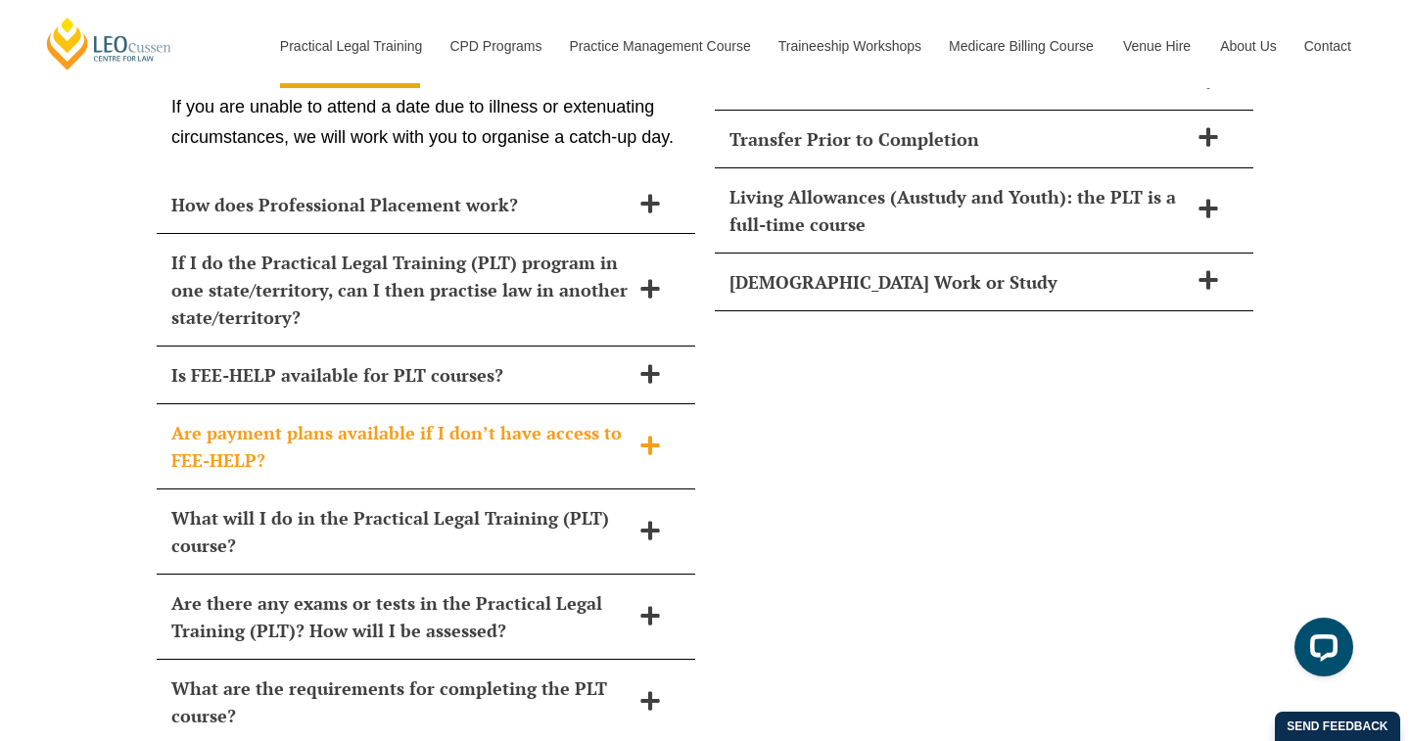
scroll to position [8922, 0]
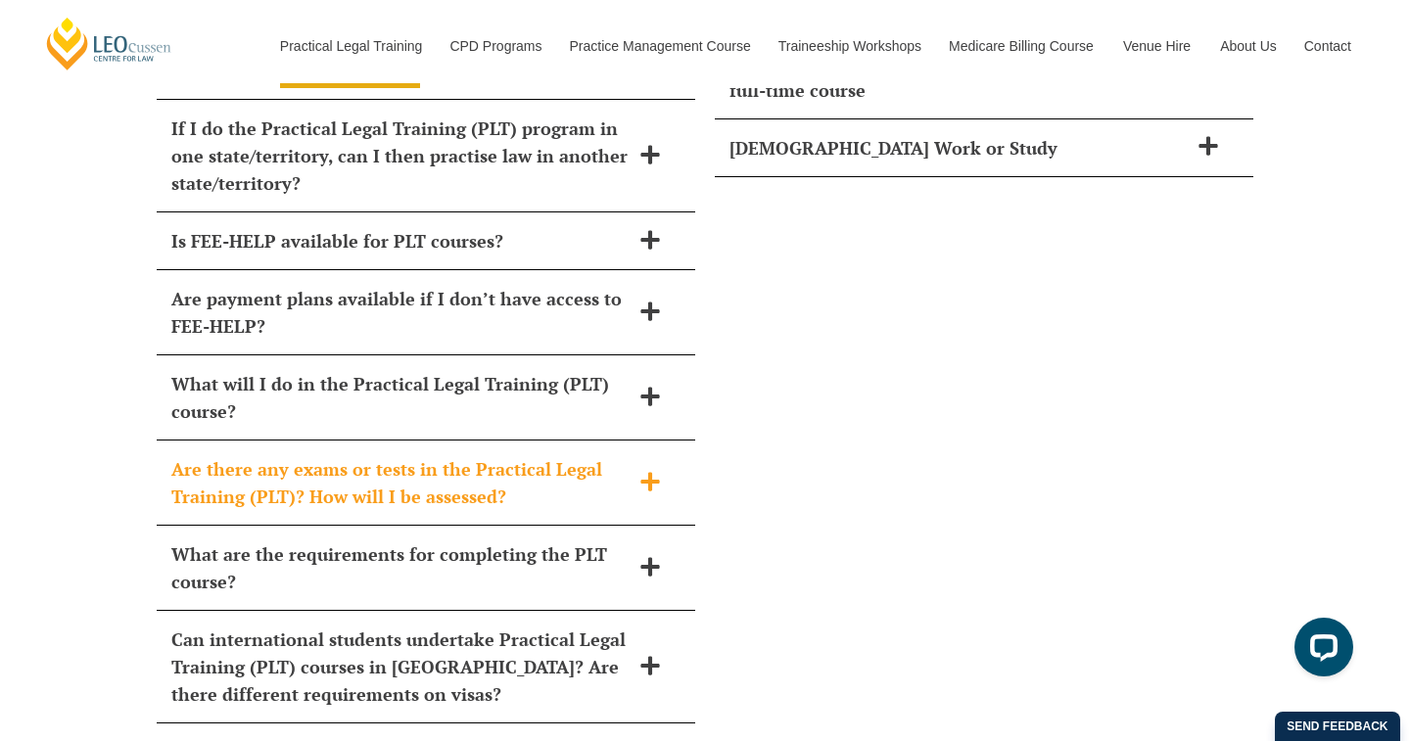
click at [648, 472] on icon at bounding box center [649, 481] width 19 height 19
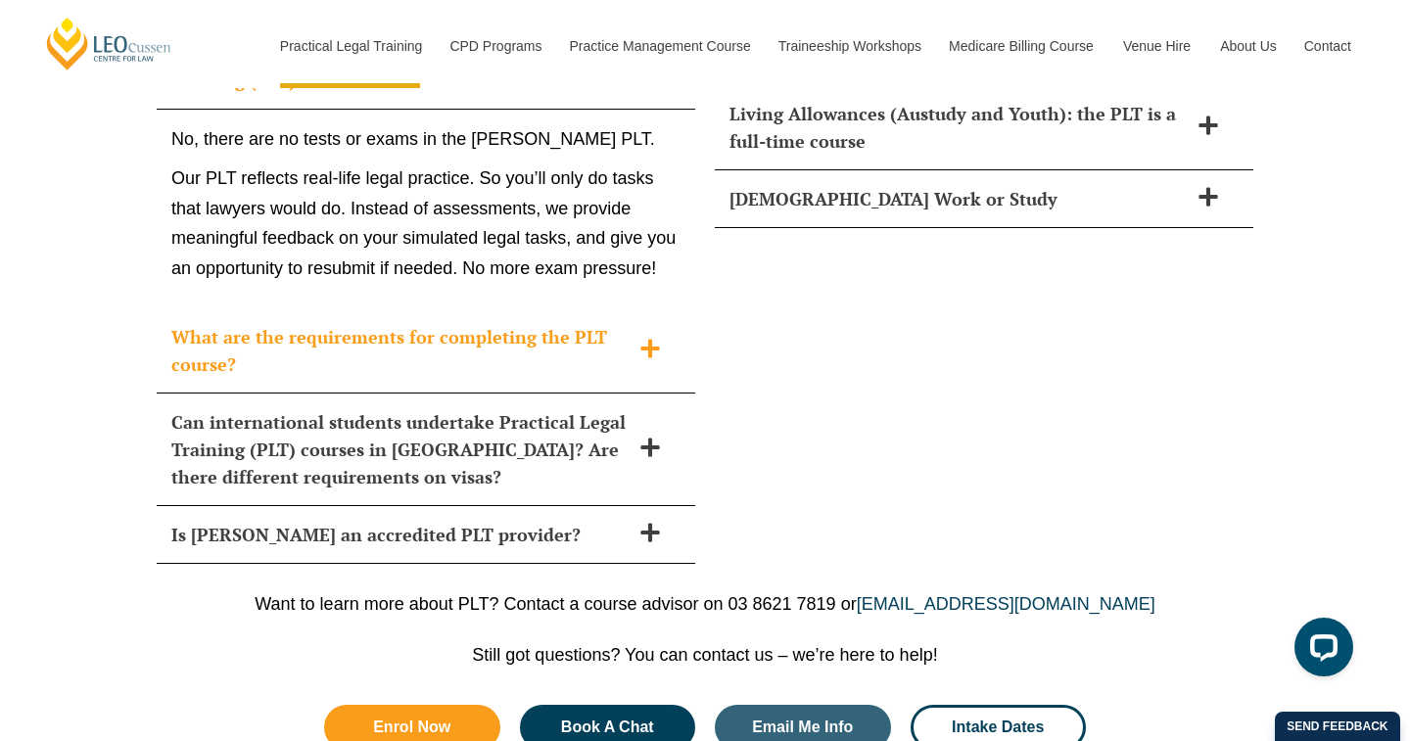
scroll to position [8872, 0]
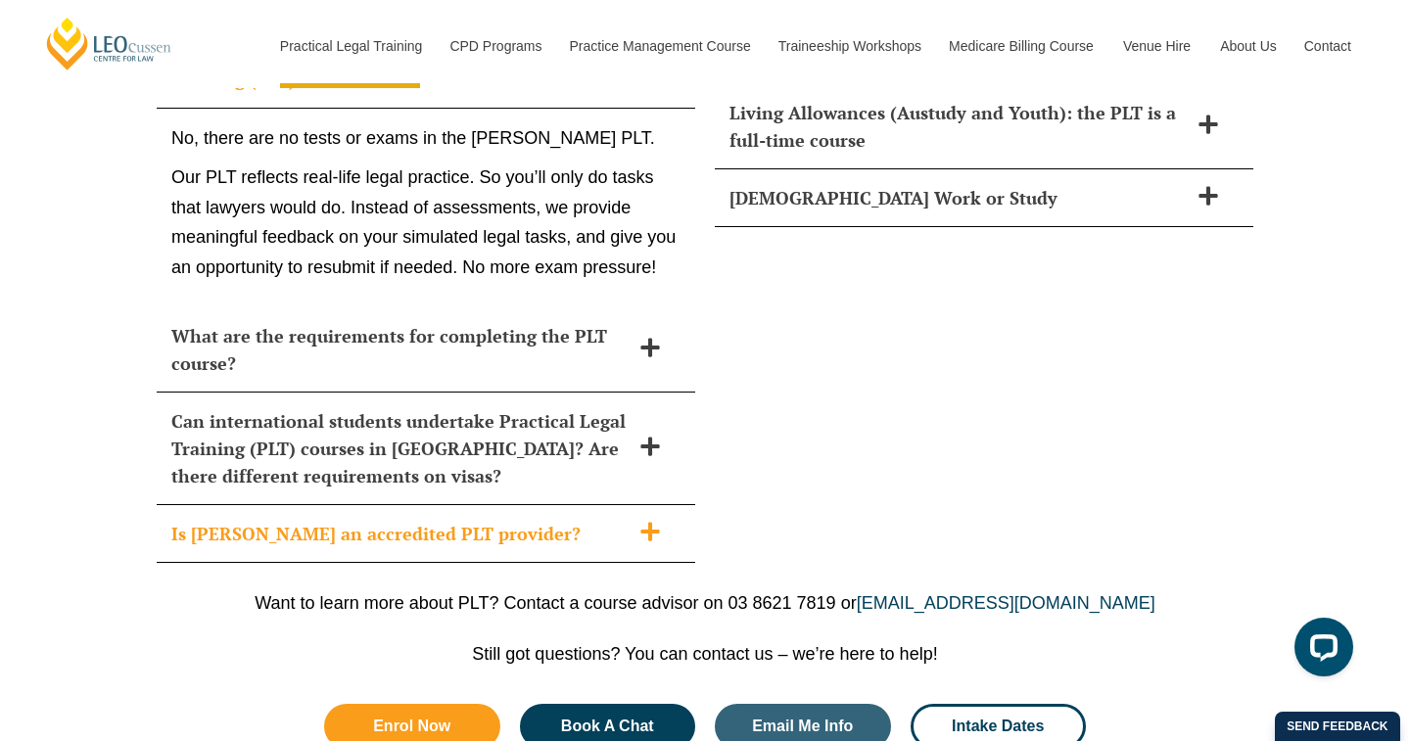
click at [644, 521] on icon at bounding box center [650, 532] width 22 height 22
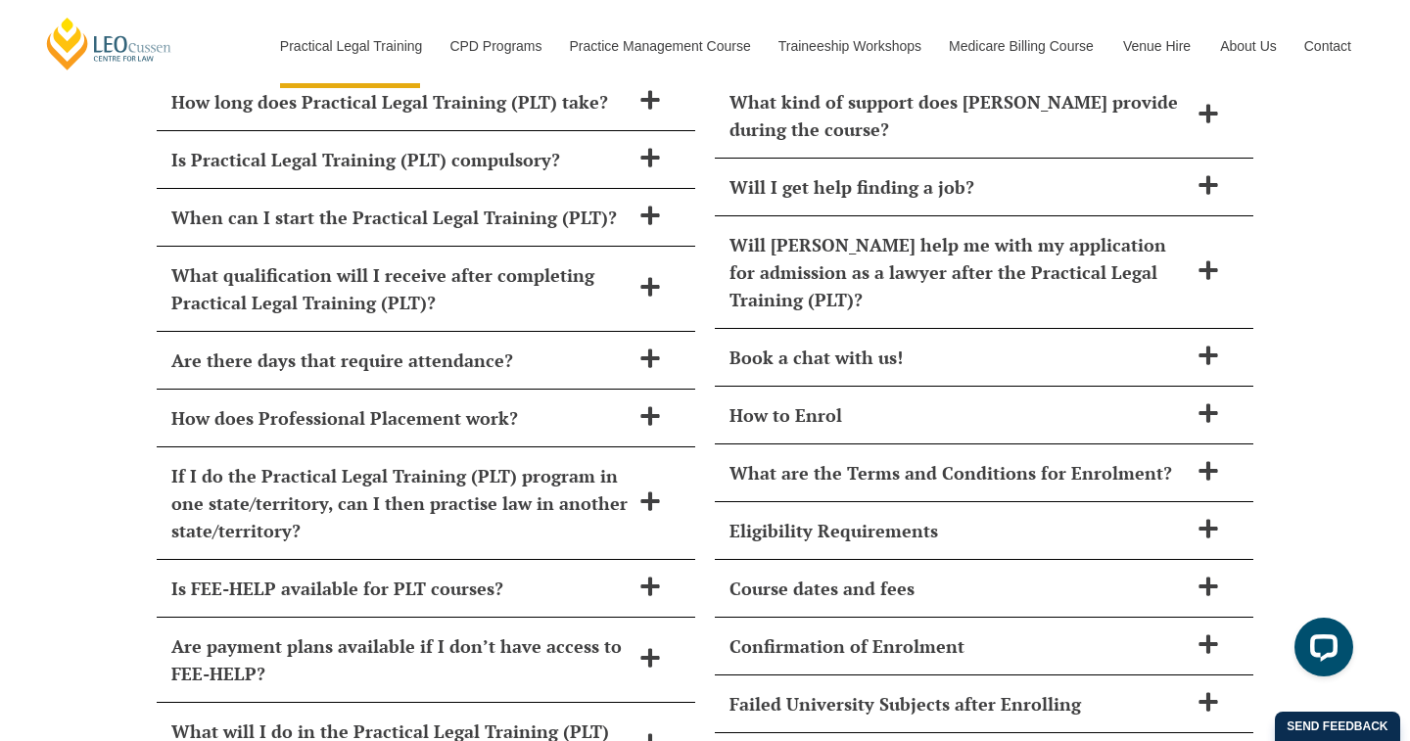
scroll to position [8103, 0]
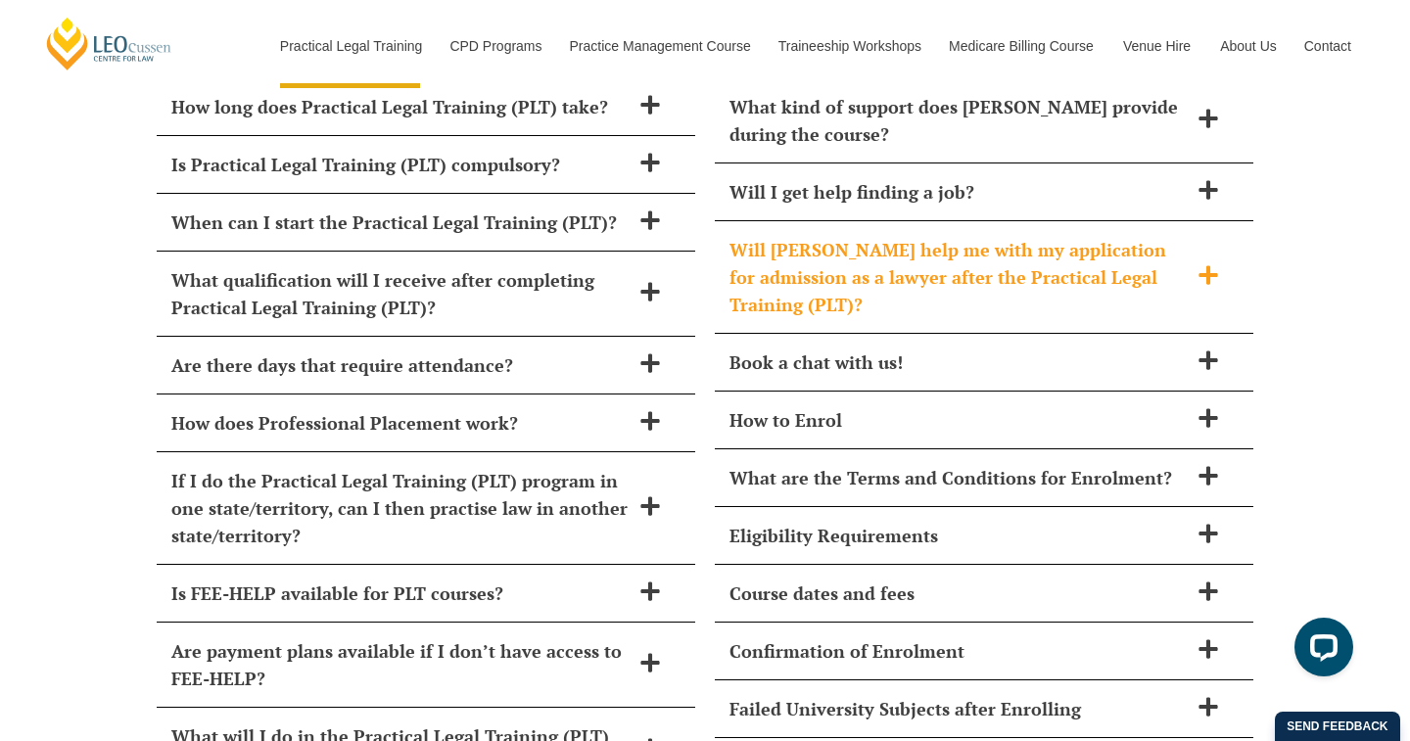
click at [1205, 265] on icon at bounding box center [1207, 274] width 19 height 19
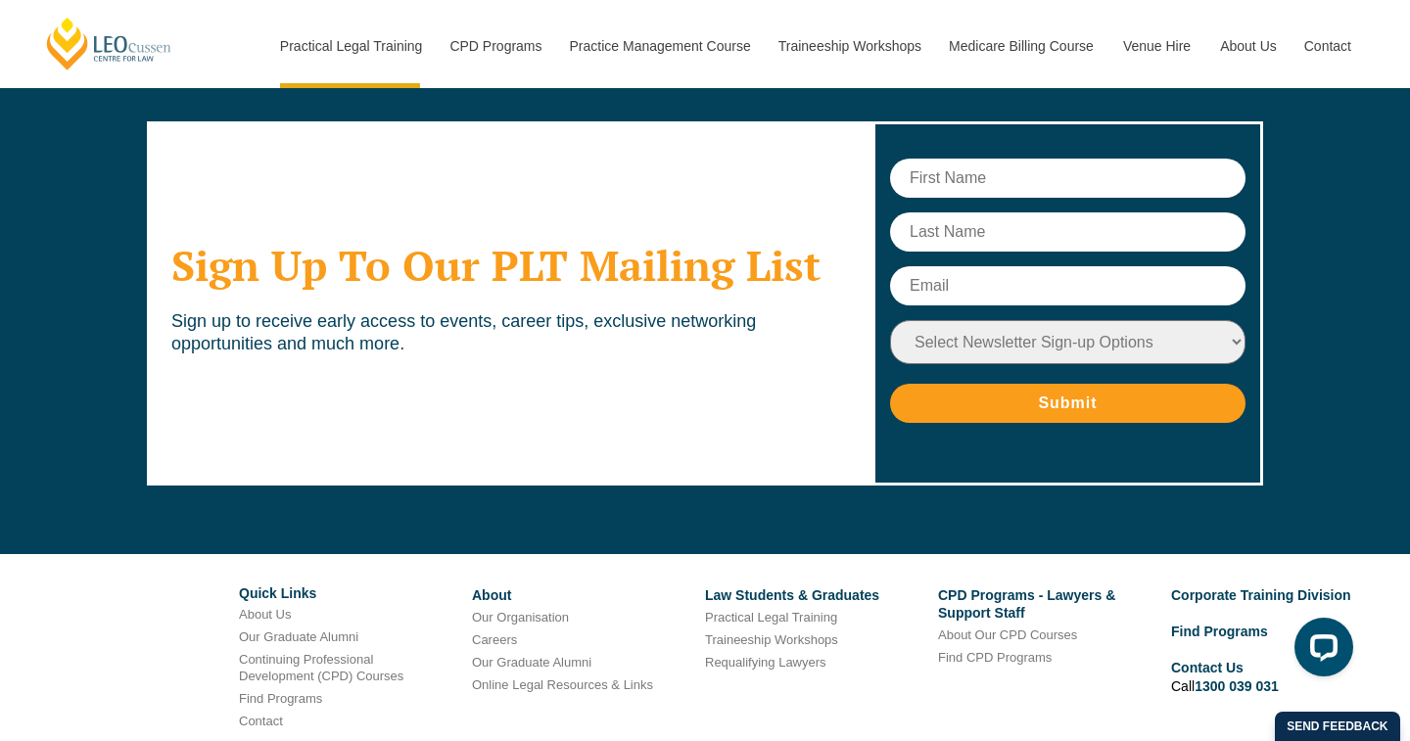
scroll to position [10414, 0]
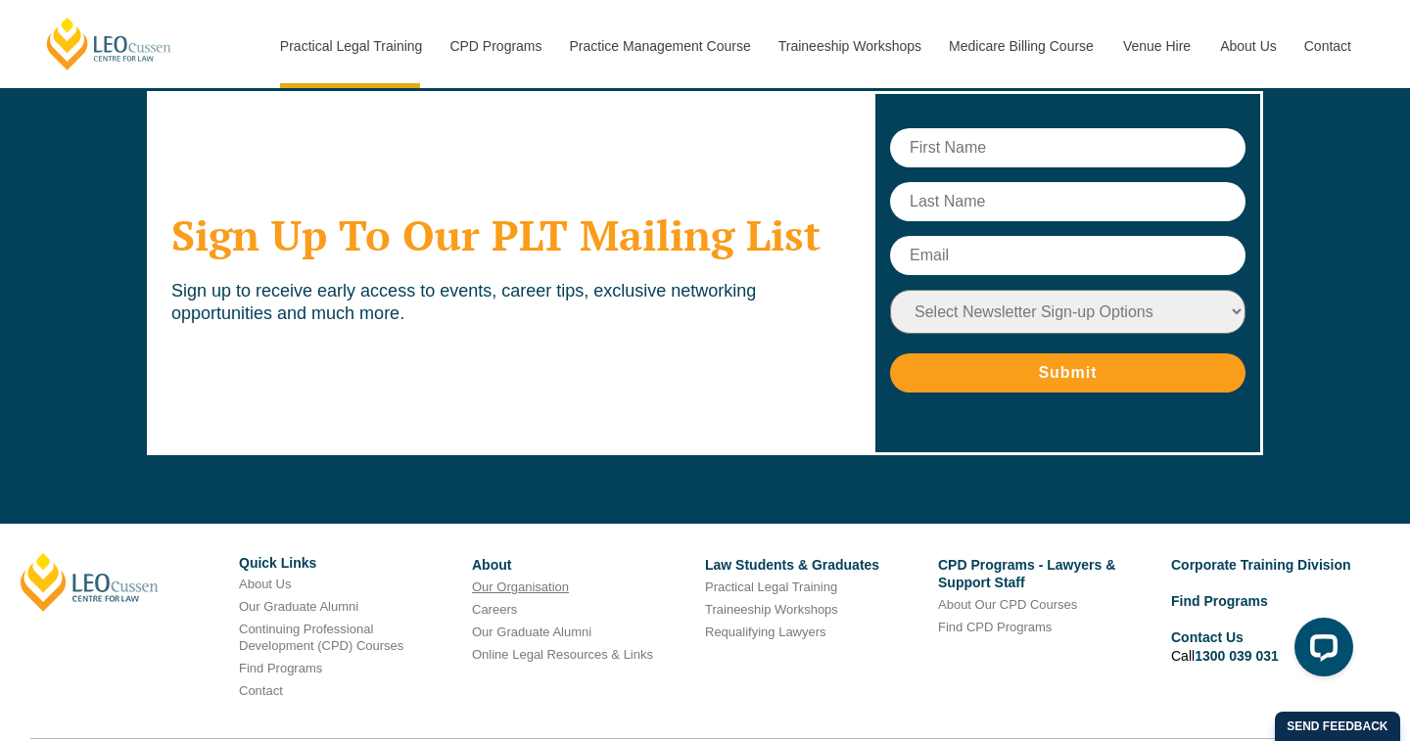
click at [518, 580] on link "Our Organisation" at bounding box center [520, 587] width 97 height 15
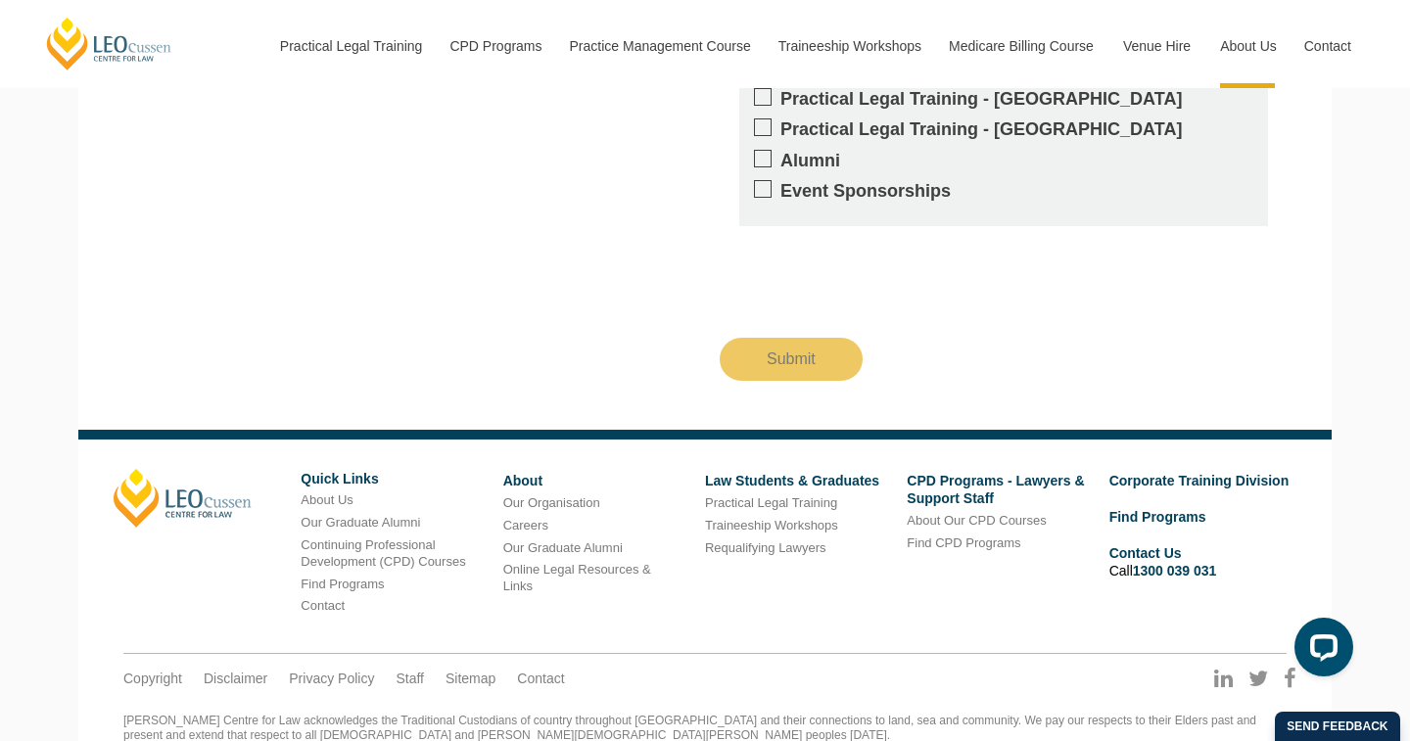
scroll to position [1857, 0]
